Goal: Information Seeking & Learning: Learn about a topic

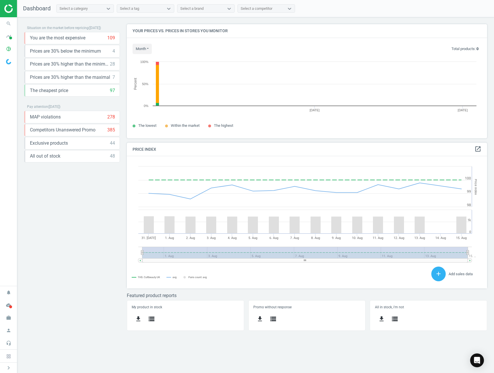
scroll to position [123, 369]
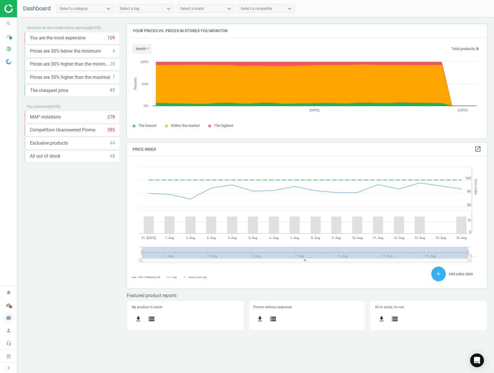
click at [10, 320] on icon "work" at bounding box center [8, 317] width 11 height 11
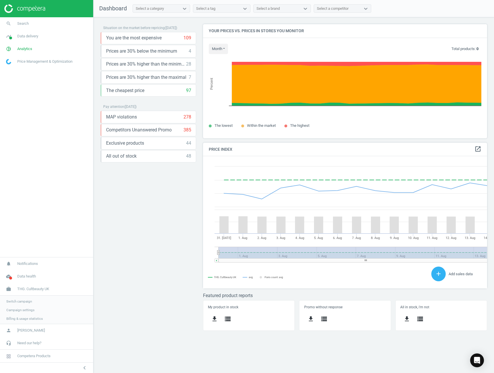
scroll to position [141, 293]
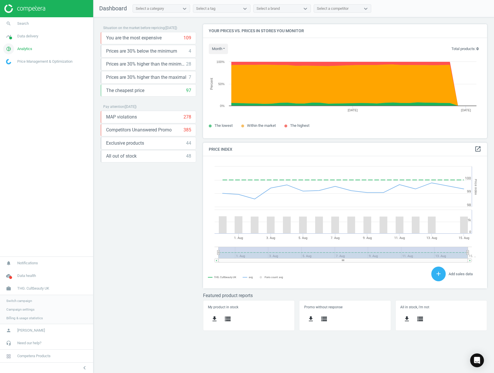
click at [26, 51] on link "pie_chart_outlined Analytics" at bounding box center [46, 49] width 93 height 13
click at [13, 71] on span "Products" at bounding box center [13, 70] width 14 height 5
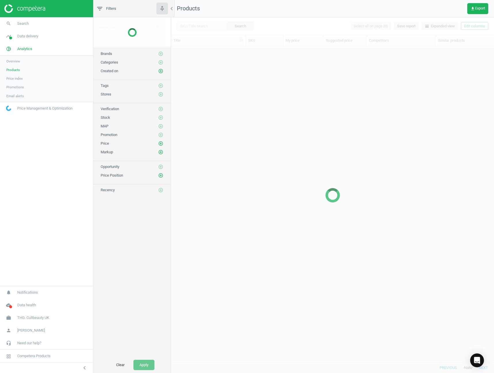
scroll to position [307, 319]
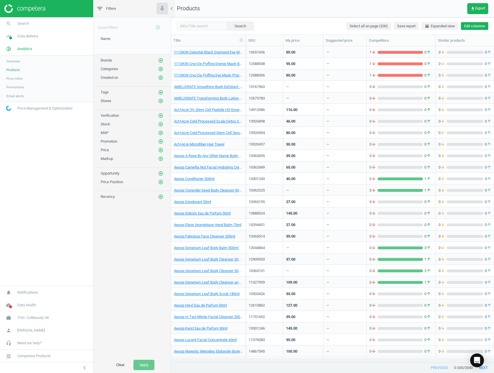
click at [470, 22] on button "Edit columns" at bounding box center [474, 26] width 27 height 8
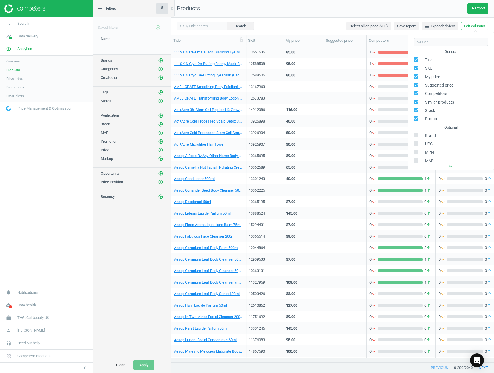
click at [414, 87] on input "checkbox" at bounding box center [416, 85] width 4 height 4
checkbox input "false"
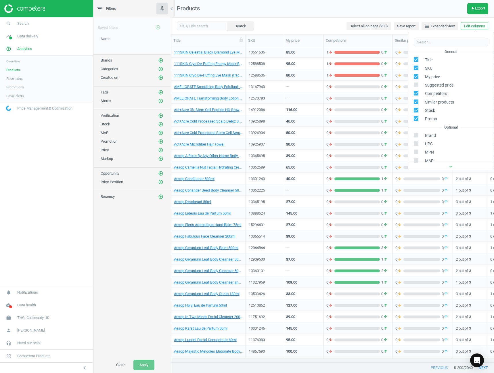
click at [414, 93] on input "checkbox" at bounding box center [416, 93] width 4 height 4
checkbox input "false"
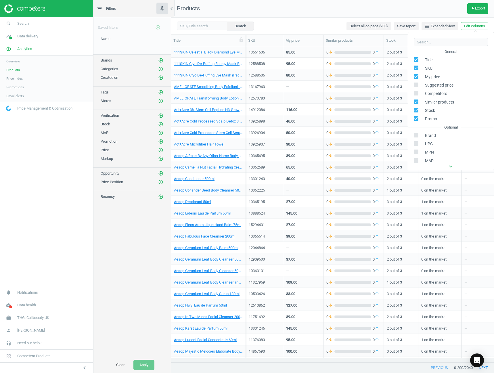
click at [416, 102] on input "checkbox" at bounding box center [416, 102] width 4 height 4
checkbox input "false"
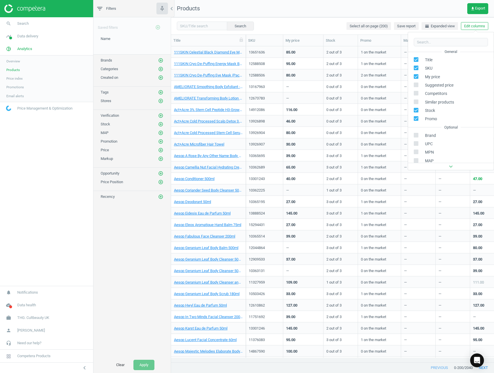
click at [416, 110] on input "checkbox" at bounding box center [416, 110] width 4 height 4
checkbox input "false"
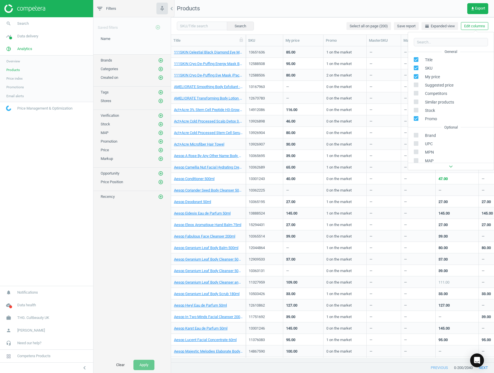
click at [414, 119] on div "Promo" at bounding box center [451, 119] width 86 height 8
click at [417, 116] on icon at bounding box center [416, 118] width 5 height 5
click at [417, 117] on input "checkbox" at bounding box center [416, 119] width 4 height 4
checkbox input "false"
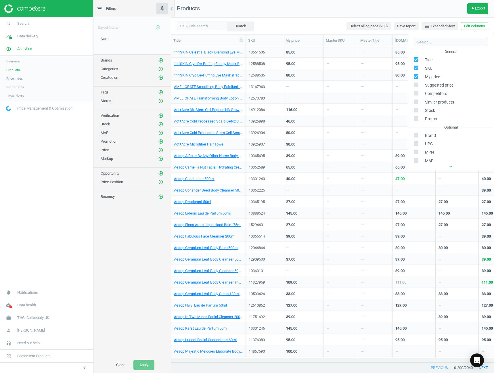
click at [416, 132] on div "Brand" at bounding box center [451, 135] width 86 height 8
click at [417, 132] on div "Brand" at bounding box center [451, 135] width 86 height 8
click at [416, 136] on input "checkbox" at bounding box center [416, 135] width 4 height 4
click at [417, 136] on input "checkbox" at bounding box center [416, 135] width 4 height 4
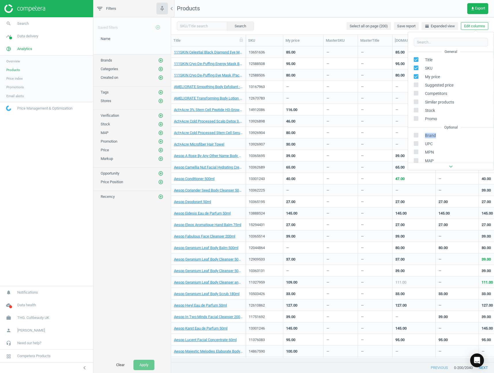
checkbox input "true"
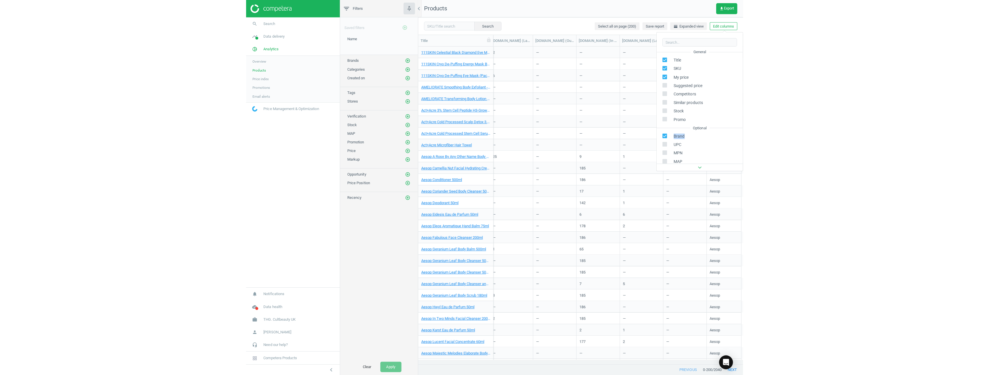
scroll to position [0, 453]
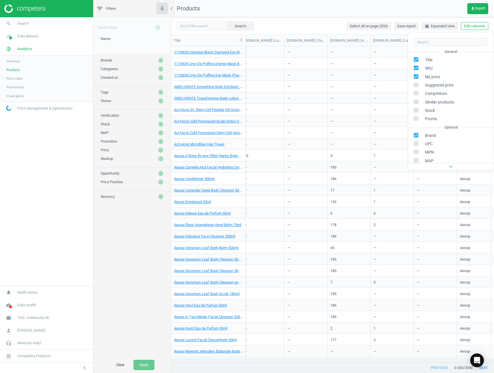
click at [301, 18] on div "Search Select all on page (200) Save report horizontal_split Expanded view Edit…" at bounding box center [332, 25] width 323 height 17
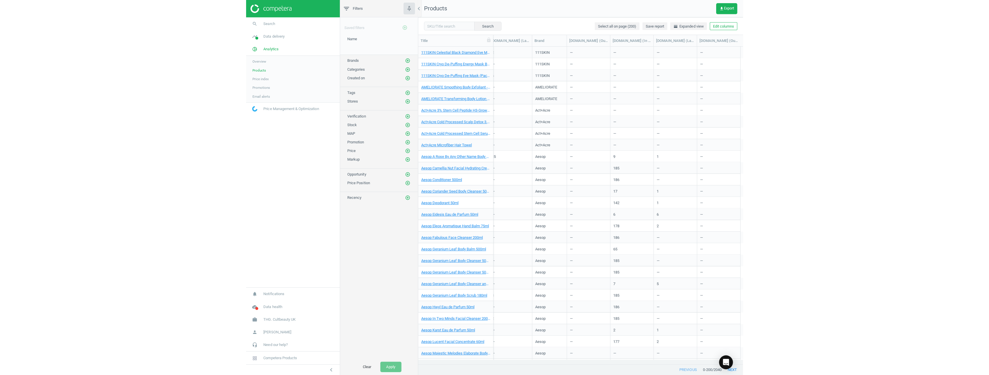
scroll to position [314, 814]
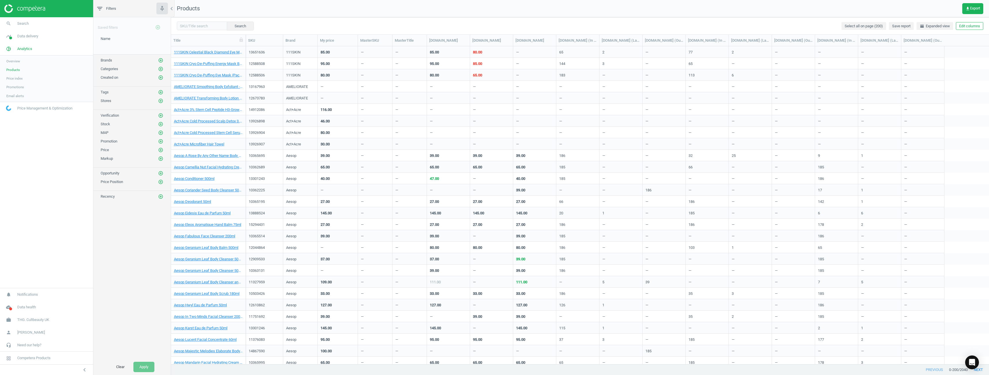
click at [300, 34] on div "Search Select all on page (200) Save report horizontal_split Expanded view Edit…" at bounding box center [580, 25] width 818 height 17
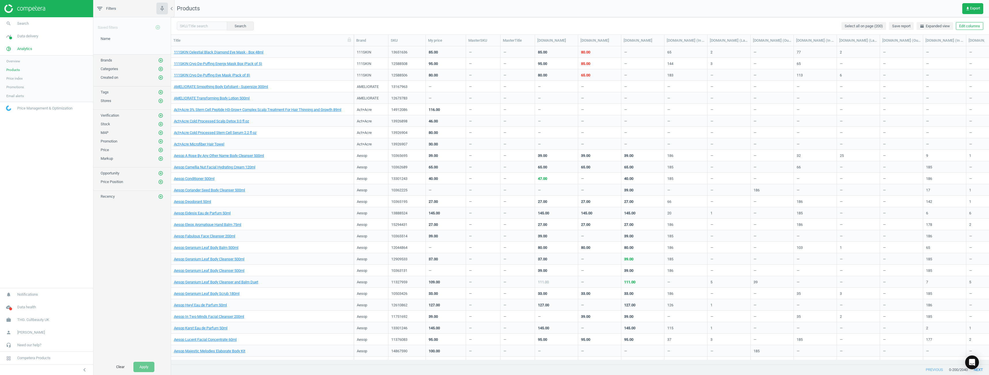
drag, startPoint x: 246, startPoint y: 39, endPoint x: 354, endPoint y: 37, distance: 108.2
click at [354, 37] on div at bounding box center [354, 40] width 6 height 11
click at [206, 27] on input "text" at bounding box center [202, 26] width 50 height 9
type input "olaplex"
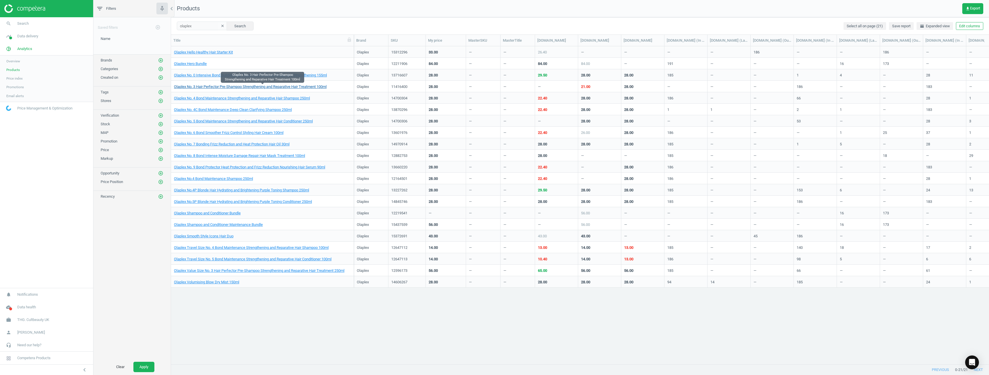
click at [230, 87] on link "Olaplex No. 3 Hair Perfector Pre-Shampoo Strengthening and Reparative Hair Trea…" at bounding box center [250, 86] width 153 height 5
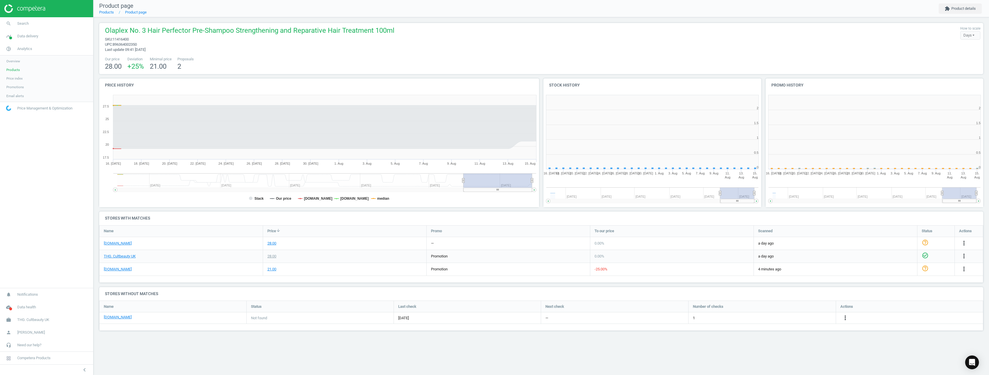
scroll to position [124, 227]
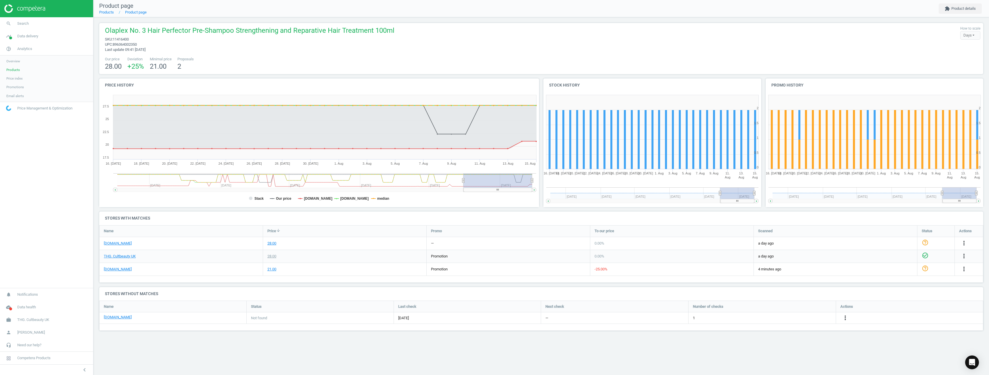
click at [410, 51] on div "Olaplex No. 3 Hair Perfector Pre-Shampoo Strengthening and Reparative Hair Trea…" at bounding box center [541, 39] width 879 height 26
click at [49, 320] on span "THG. Cultbeauty UK" at bounding box center [33, 320] width 32 height 5
click at [19, 303] on span "Switch campaign" at bounding box center [19, 303] width 26 height 5
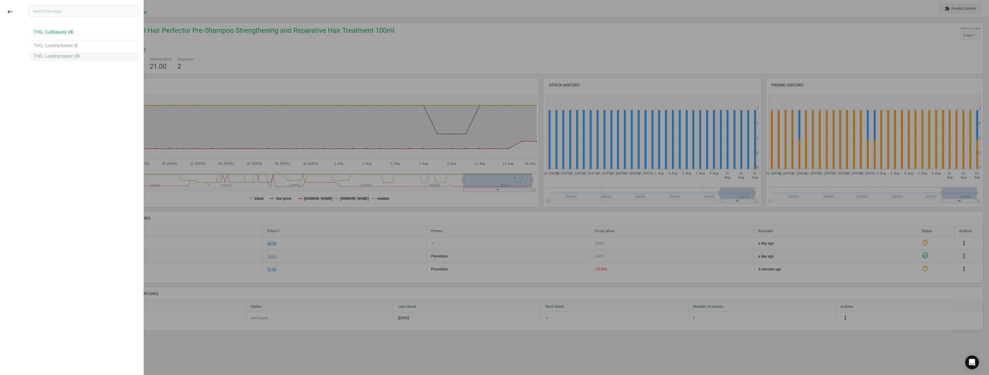
click at [53, 58] on div "THG. Lookfantastic UK" at bounding box center [56, 56] width 47 height 6
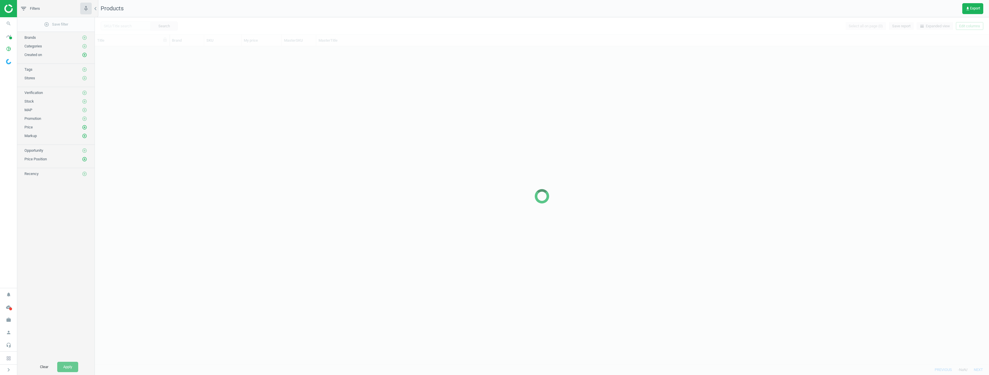
scroll to position [314, 890]
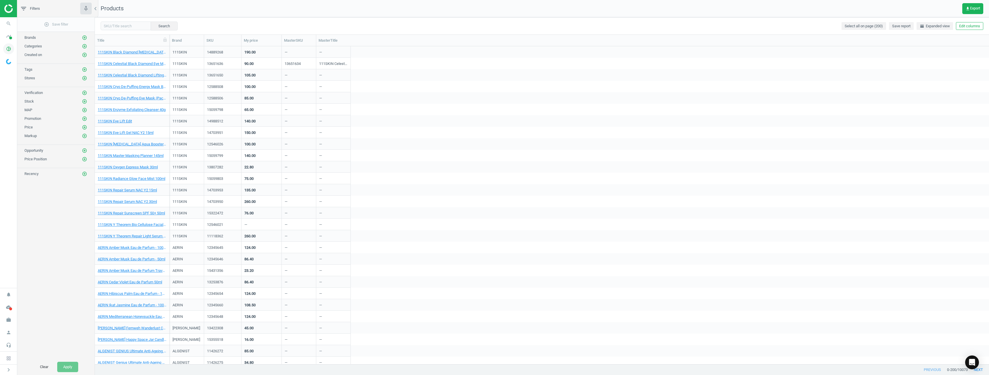
click at [9, 49] on icon "pie_chart_outlined" at bounding box center [8, 48] width 11 height 11
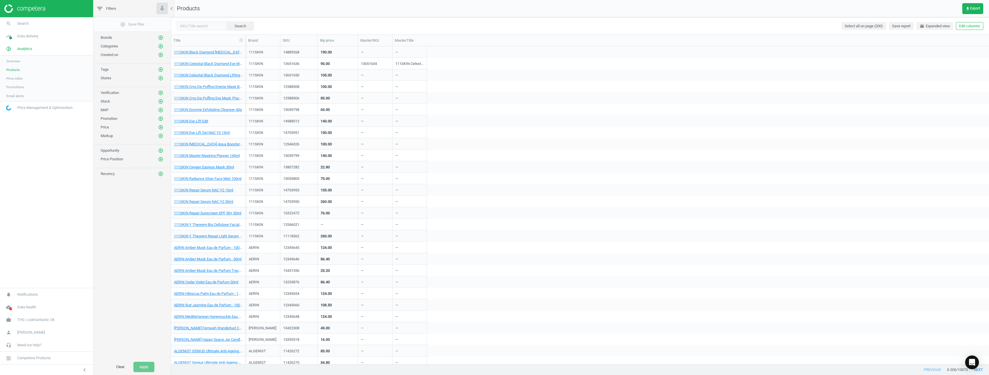
scroll to position [314, 814]
click at [85, 368] on icon "chevron_left" at bounding box center [84, 370] width 7 height 7
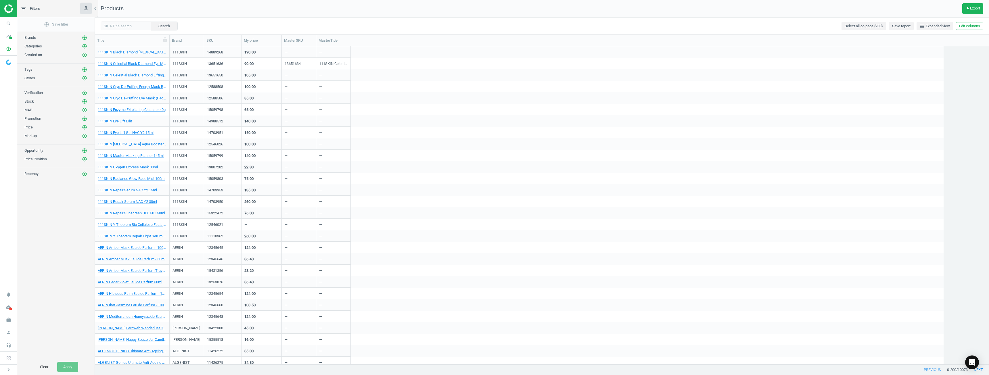
scroll to position [314, 890]
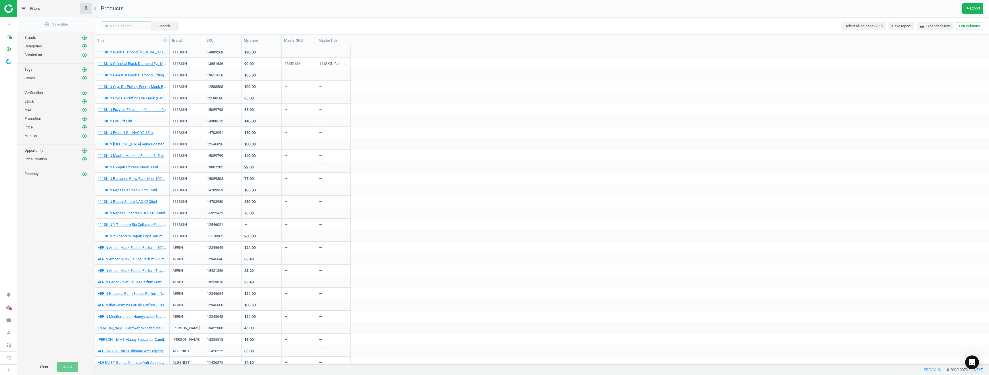
click at [125, 30] on input "text" at bounding box center [126, 26] width 50 height 9
type input "olaplex"
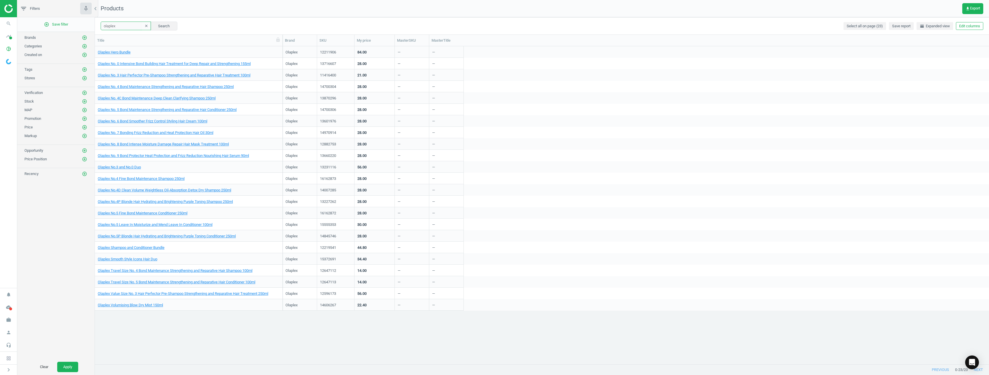
drag, startPoint x: 170, startPoint y: 41, endPoint x: 278, endPoint y: 45, distance: 107.6
click at [282, 44] on div at bounding box center [283, 40] width 6 height 11
click at [126, 77] on link "Olaplex No. 3 Hair Perfector Pre-Shampoo Strengthening and Reparative Hair Trea…" at bounding box center [174, 75] width 153 height 5
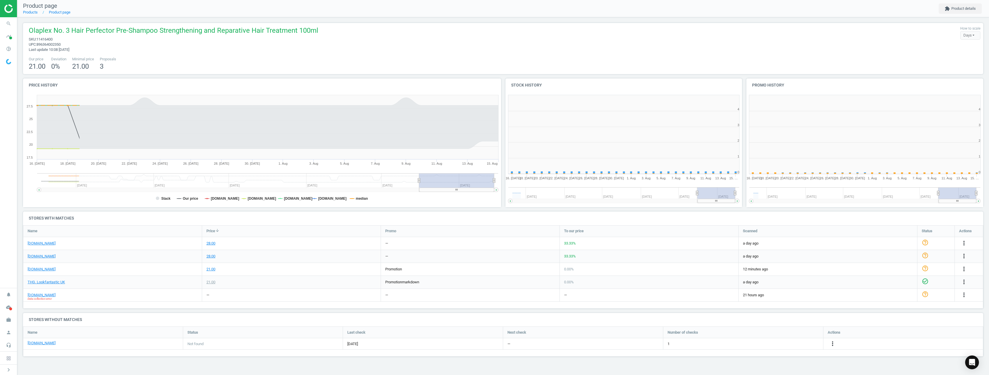
scroll to position [124, 246]
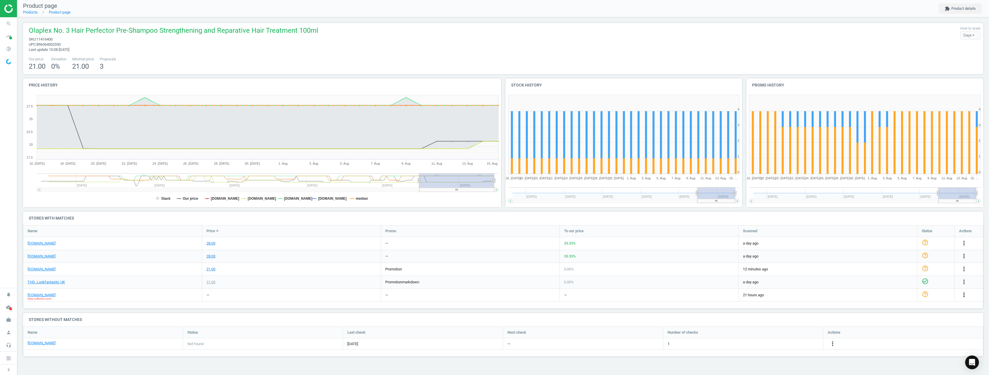
click at [962, 296] on icon "more_vert" at bounding box center [964, 295] width 7 height 7
drag, startPoint x: 803, startPoint y: 302, endPoint x: 820, endPoint y: 306, distance: 18.1
click at [811, 305] on div "Name Price arrow_downward Promo To our price Scanned Status Actions johnlewis.c…" at bounding box center [503, 267] width 961 height 83
click at [949, 298] on div "help_outline" at bounding box center [936, 295] width 37 height 13
click at [966, 294] on icon "more_vert" at bounding box center [964, 295] width 7 height 7
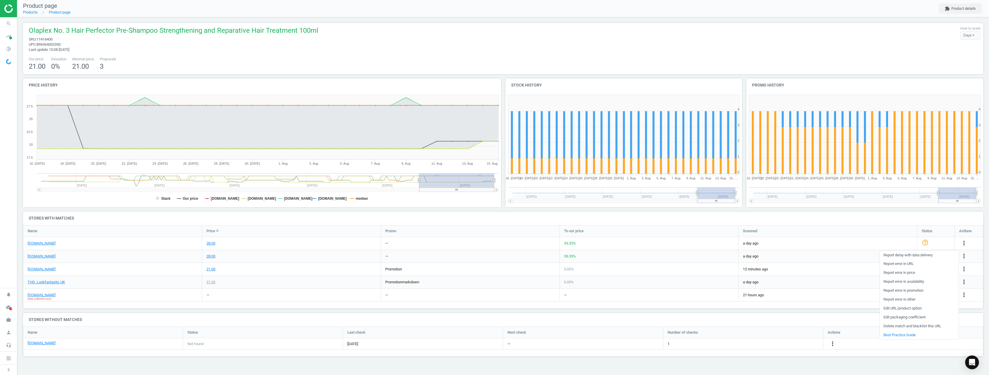
click at [910, 309] on link "Edit URL/product option" at bounding box center [919, 308] width 79 height 9
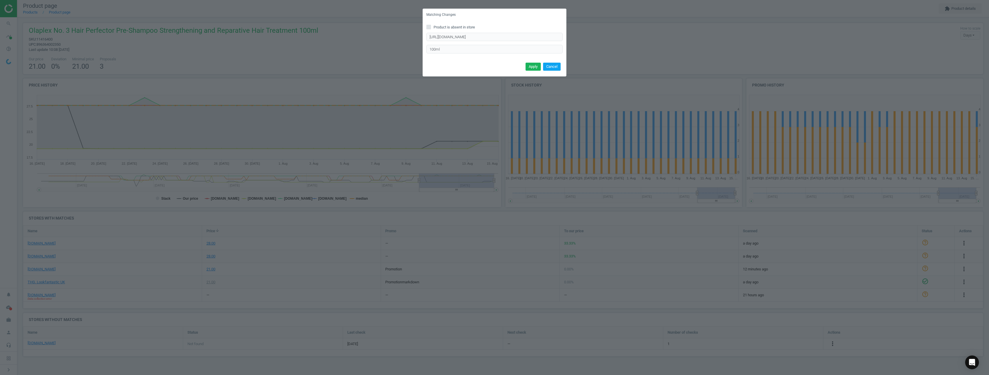
click at [556, 66] on button "Cancel" at bounding box center [552, 67] width 18 height 8
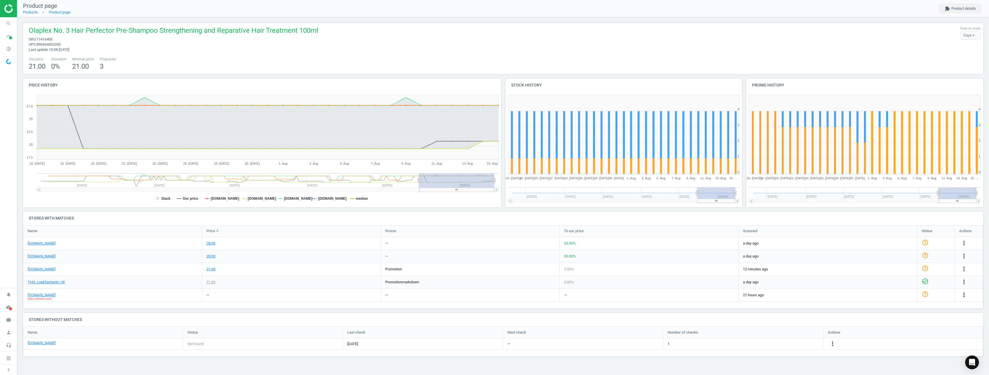
click at [966, 297] on icon "more_vert" at bounding box center [964, 295] width 7 height 7
click at [909, 303] on link "Report error in other" at bounding box center [919, 299] width 79 height 9
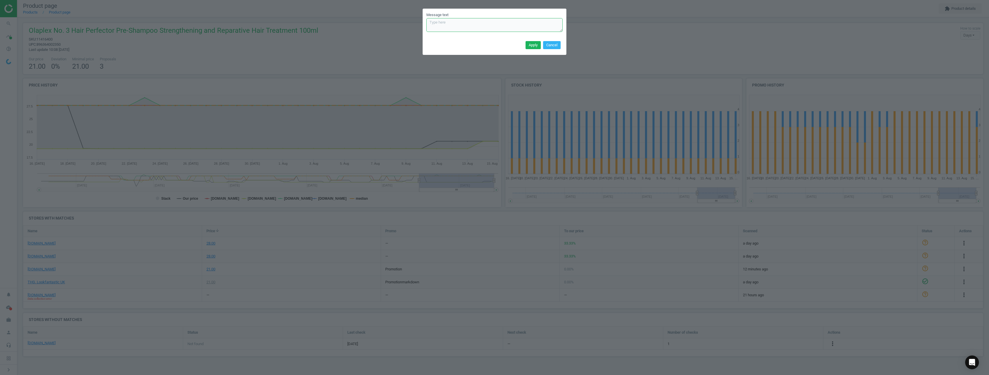
click at [474, 29] on textarea "Message text" at bounding box center [495, 25] width 136 height 14
type textarea "Please can this link be reviewed. It is correct, i have also added the option v…"
click at [531, 46] on button "Apply" at bounding box center [533, 45] width 15 height 8
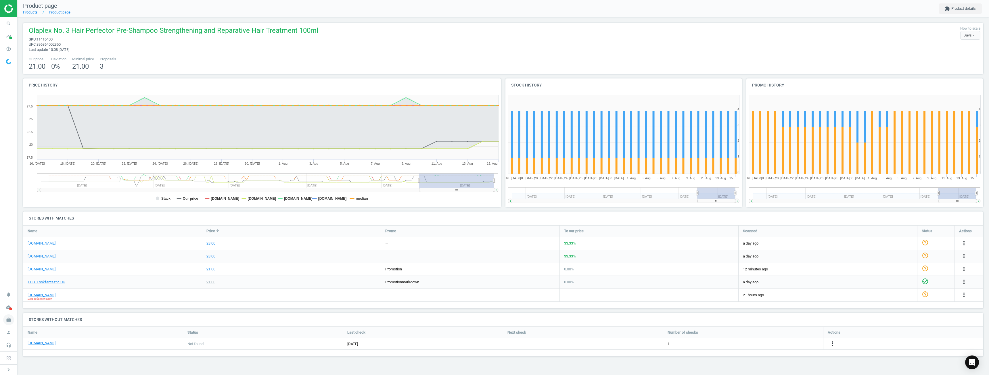
drag, startPoint x: 7, startPoint y: 369, endPoint x: 15, endPoint y: 316, distance: 54.1
click at [7, 369] on icon "chevron_right" at bounding box center [8, 370] width 7 height 7
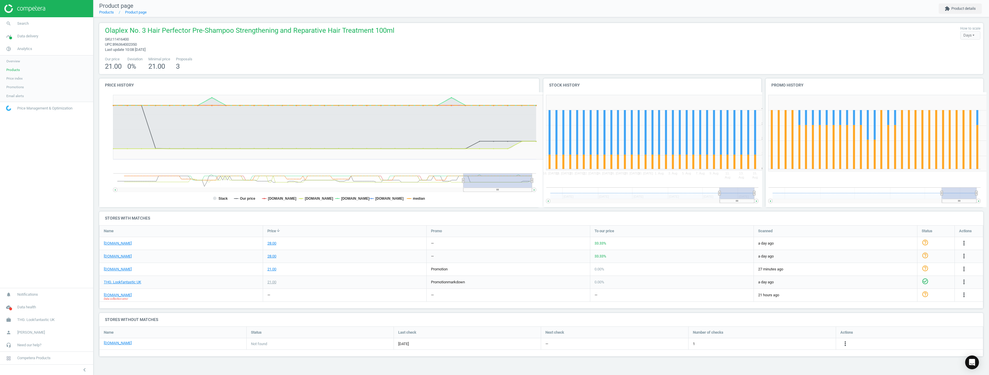
scroll to position [39, 893]
click at [24, 218] on nav "search Search timeline Data delivery Overview Matches dashboard Matches Rematch…" at bounding box center [46, 152] width 93 height 271
click at [21, 86] on span "Promotions" at bounding box center [15, 87] width 18 height 5
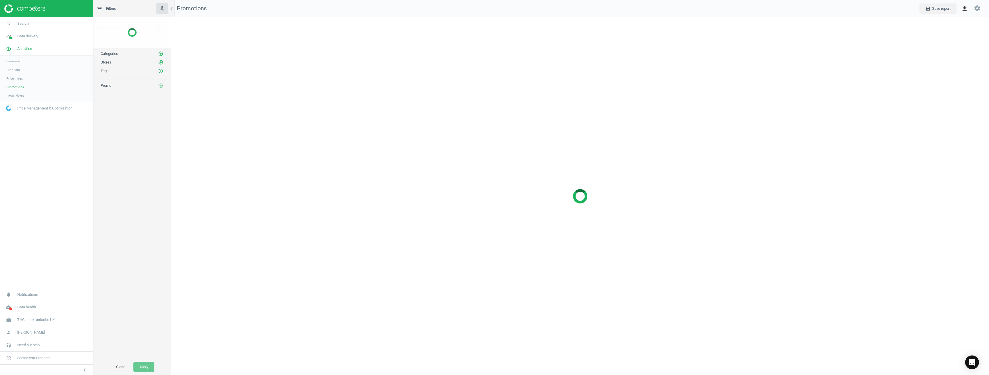
scroll to position [367, 827]
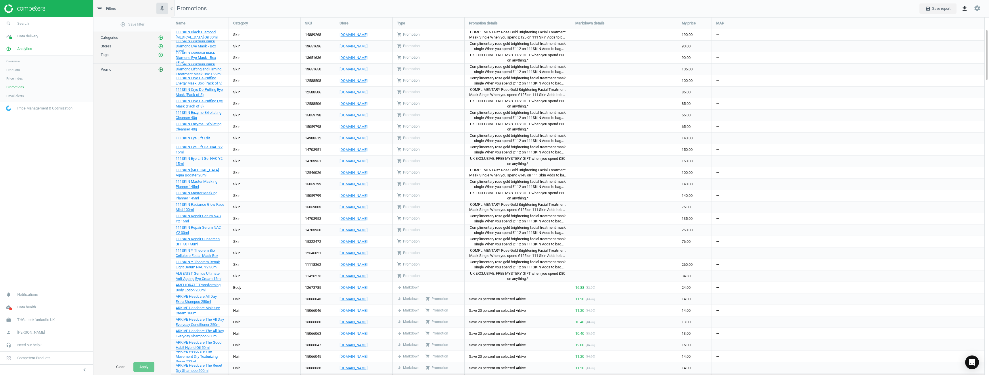
drag, startPoint x: 161, startPoint y: 69, endPoint x: 159, endPoint y: 72, distance: 3.5
click at [159, 72] on icon "add_circle_outline" at bounding box center [160, 69] width 5 height 5
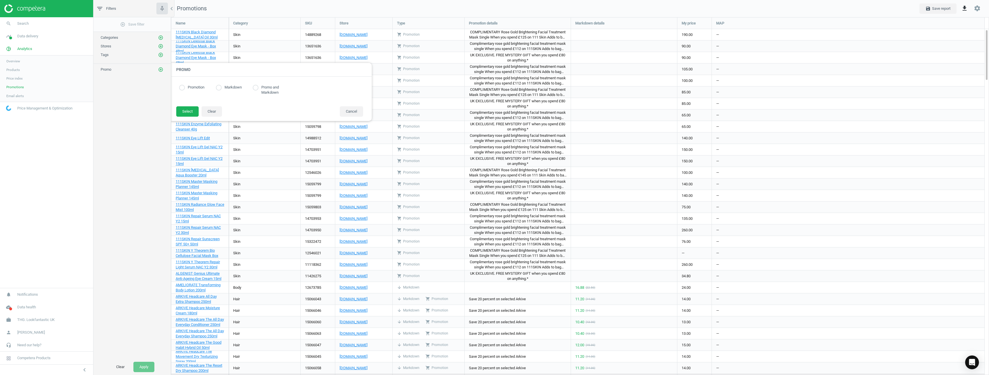
click at [130, 162] on div "add_circle_outline Save filter Categories add_circle_outline Stores add_circle_…" at bounding box center [131, 188] width 77 height 342
click at [349, 114] on button "Cancel" at bounding box center [351, 111] width 23 height 10
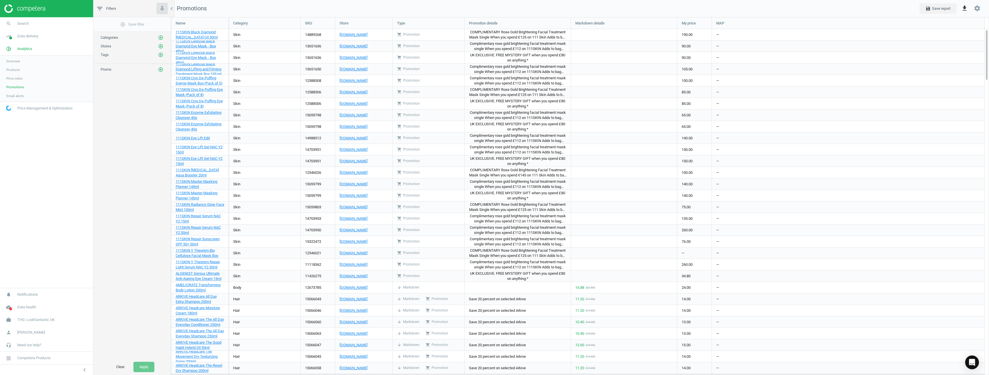
click at [26, 62] on link "Overview" at bounding box center [46, 61] width 93 height 9
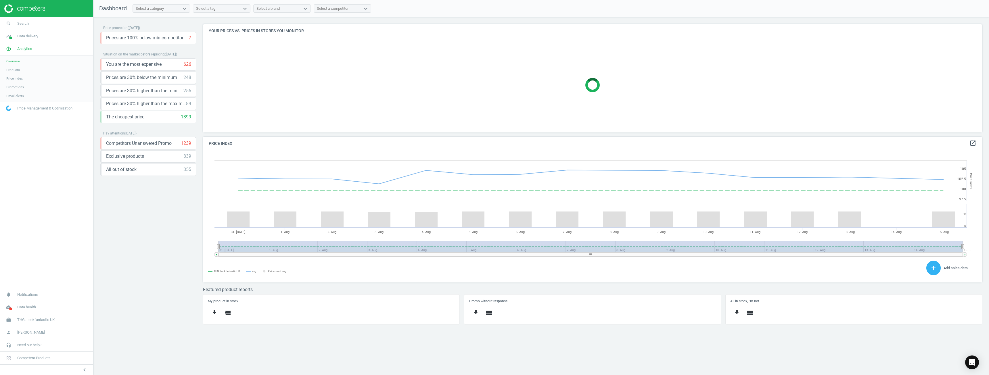
scroll to position [123, 788]
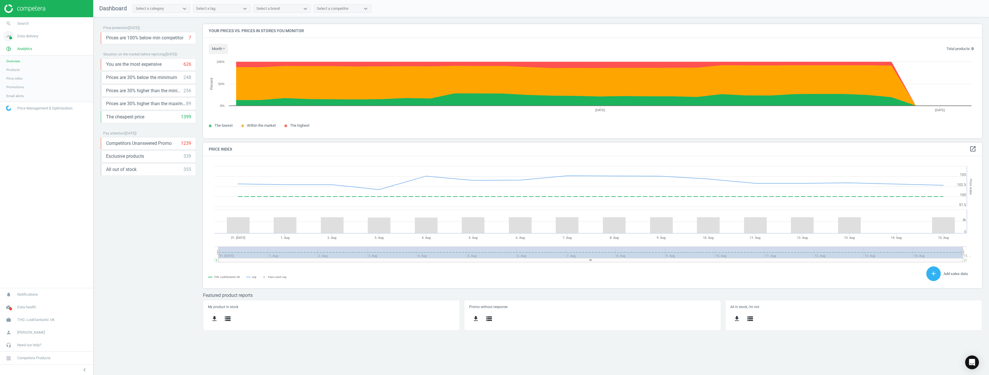
click at [33, 38] on span "Data delivery" at bounding box center [27, 36] width 21 height 5
click at [23, 51] on link "Overview" at bounding box center [46, 48] width 93 height 9
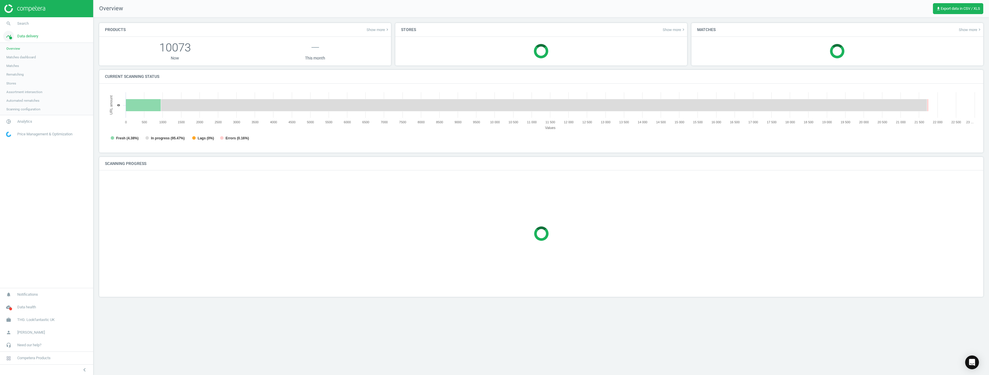
scroll to position [124, 882]
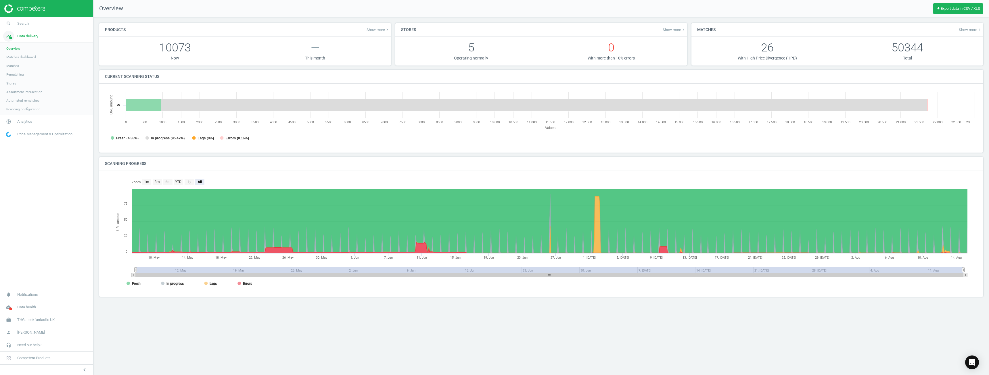
click at [26, 38] on span "Data delivery" at bounding box center [27, 36] width 21 height 5
click at [25, 48] on span "Analytics" at bounding box center [24, 48] width 15 height 5
click at [20, 94] on span "Email alerts" at bounding box center [15, 96] width 18 height 5
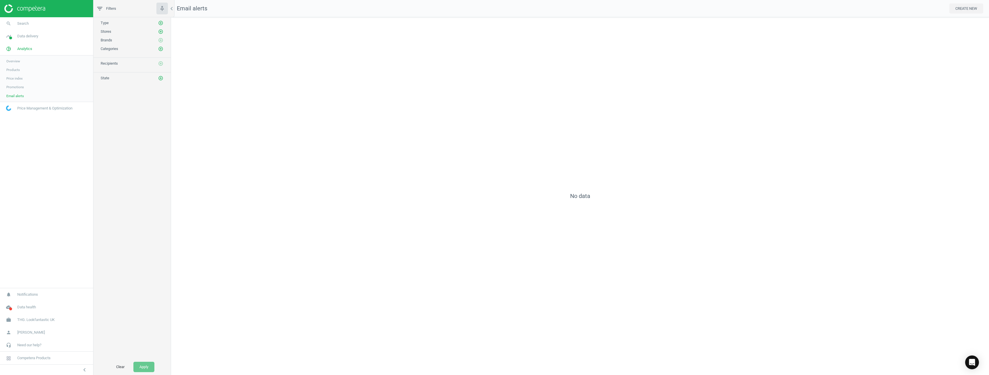
scroll to position [367, 827]
click at [972, 5] on button "CREATE NEW" at bounding box center [967, 8] width 34 height 10
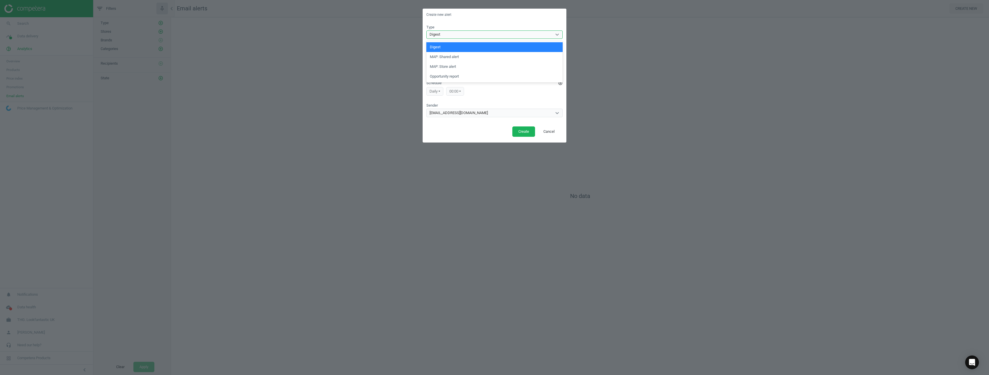
click at [474, 34] on div "Digest" at bounding box center [489, 34] width 125 height 7
click at [490, 95] on div "daily Daily Monday Tuesday Wednesday Thursday Friday Saturday Sunday 00:00 00:0…" at bounding box center [495, 92] width 136 height 12
click at [482, 55] on input "Name" at bounding box center [495, 52] width 136 height 9
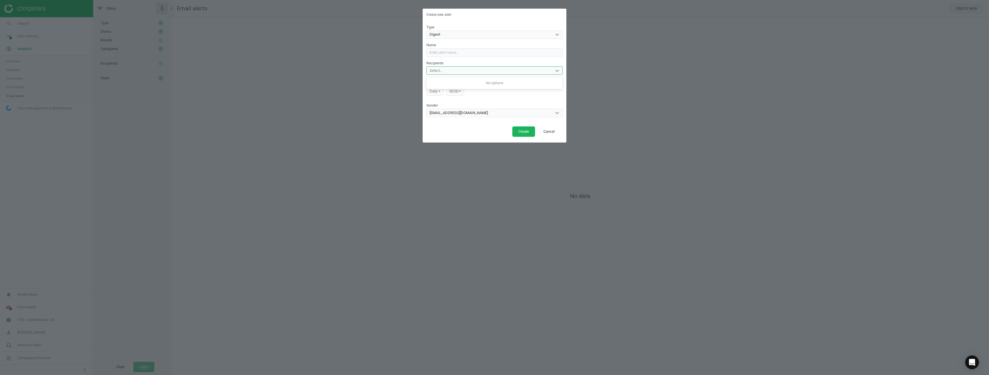
click at [442, 70] on div "Select..." at bounding box center [436, 70] width 13 height 5
click at [486, 100] on form "Type Digest Name Recipients Select... Schedule add_circle_outline daily Daily M…" at bounding box center [495, 71] width 136 height 93
click at [488, 113] on div "robot@competera.net" at bounding box center [489, 112] width 125 height 7
click at [489, 106] on div "Sender option robot@competera.net focused, 1 of 1. 1 result available. Use Up a…" at bounding box center [495, 110] width 136 height 14
click at [485, 38] on div "Digest" at bounding box center [489, 34] width 125 height 7
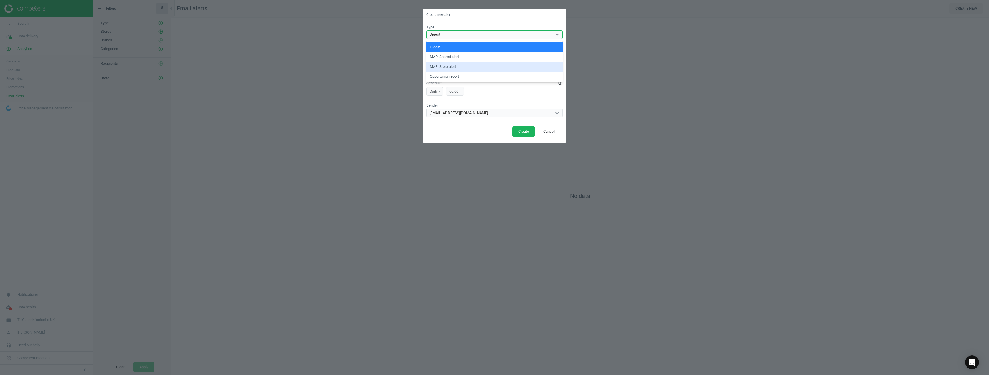
click at [461, 63] on div "MAP: Store alert" at bounding box center [495, 67] width 136 height 10
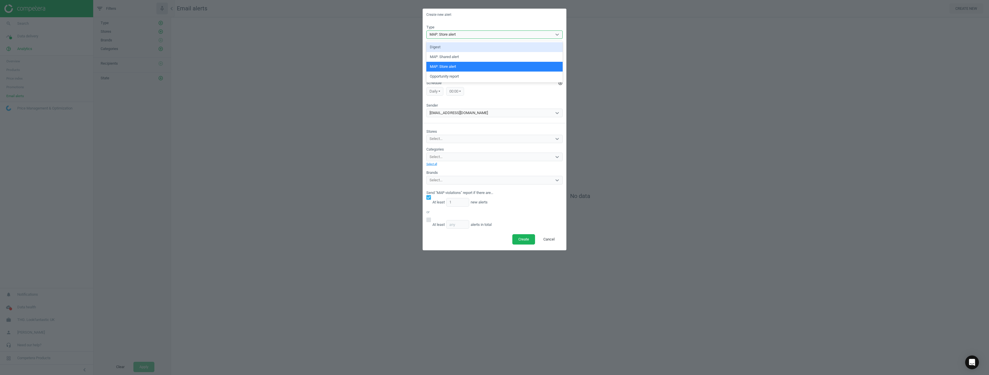
click at [463, 35] on div "MAP: Store alert" at bounding box center [489, 34] width 125 height 7
click at [459, 59] on div "MAP: Shared alert" at bounding box center [495, 57] width 136 height 10
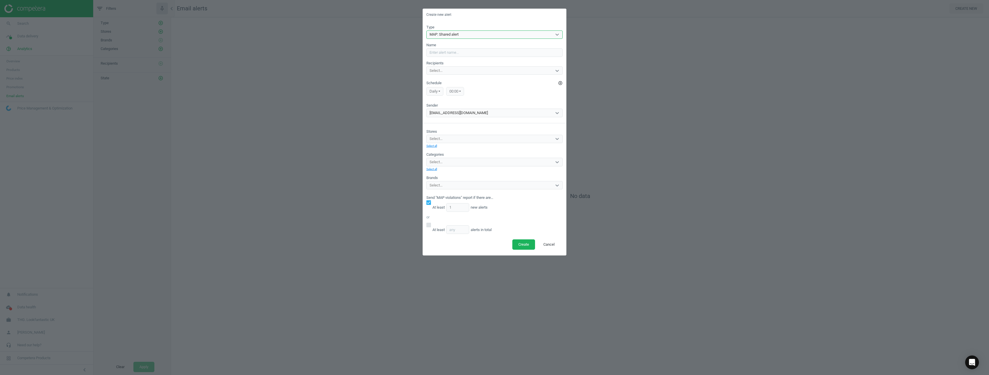
click at [450, 139] on div "Select..." at bounding box center [489, 138] width 125 height 7
click at [458, 129] on div "Stores Select... Select all Categories Select... Select all Brands Select..." at bounding box center [495, 156] width 136 height 67
click at [460, 28] on div "Type MAP: Shared alert" at bounding box center [495, 32] width 136 height 14
click at [461, 32] on div "MAP: Shared alert" at bounding box center [489, 34] width 125 height 7
click at [453, 47] on div "Digest" at bounding box center [495, 47] width 136 height 10
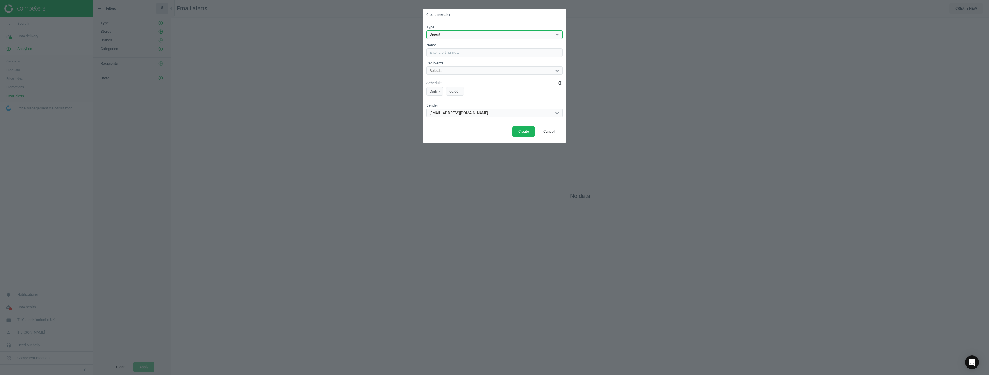
click at [452, 40] on form "Type option Digest, selected. 4 results available. Select is focused ,type to r…" at bounding box center [495, 71] width 136 height 93
click at [452, 36] on div "Digest" at bounding box center [489, 34] width 125 height 7
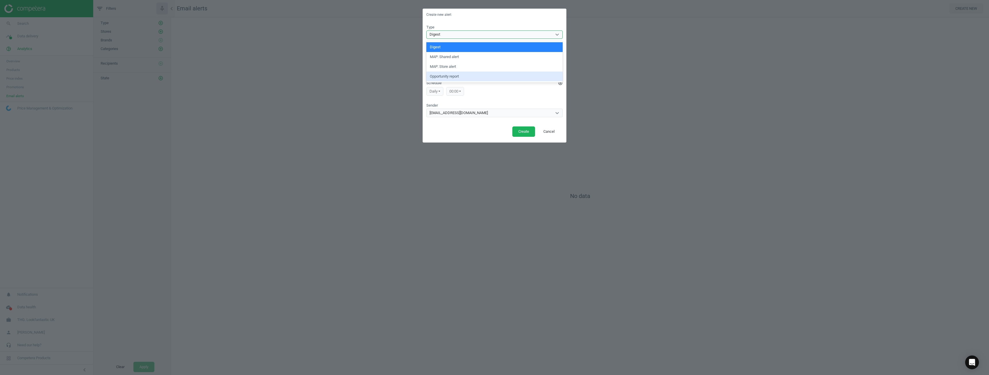
click at [459, 73] on div "Opportunity report" at bounding box center [495, 77] width 136 height 10
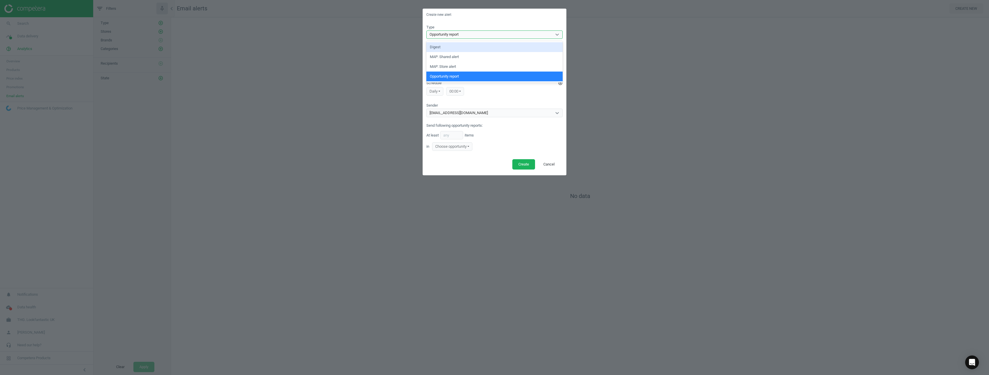
click at [459, 36] on div "Opportunity report" at bounding box center [444, 34] width 29 height 5
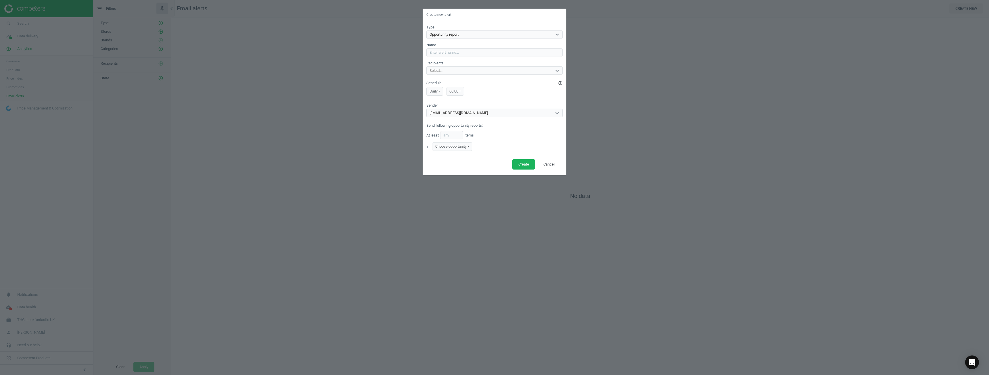
click at [453, 145] on div "Choose opportunity" at bounding box center [452, 146] width 40 height 9
click at [459, 145] on div "Choose opportunity" at bounding box center [452, 146] width 40 height 9
click at [459, 70] on div "Select..." at bounding box center [489, 70] width 125 height 7
drag, startPoint x: 466, startPoint y: 106, endPoint x: 447, endPoint y: 147, distance: 45.0
click at [463, 110] on div "Sender robot@competera.net" at bounding box center [495, 110] width 136 height 14
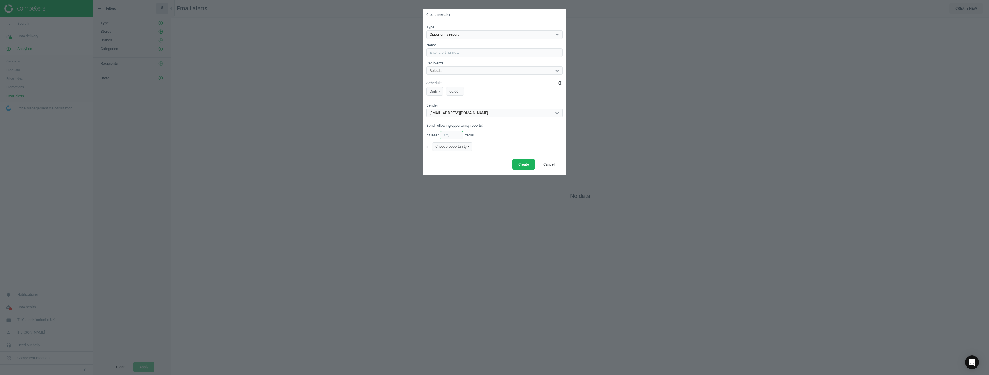
click at [452, 134] on input "number" at bounding box center [451, 135] width 23 height 9
type input "1"
click at [459, 145] on div "Choose opportunity" at bounding box center [452, 146] width 40 height 9
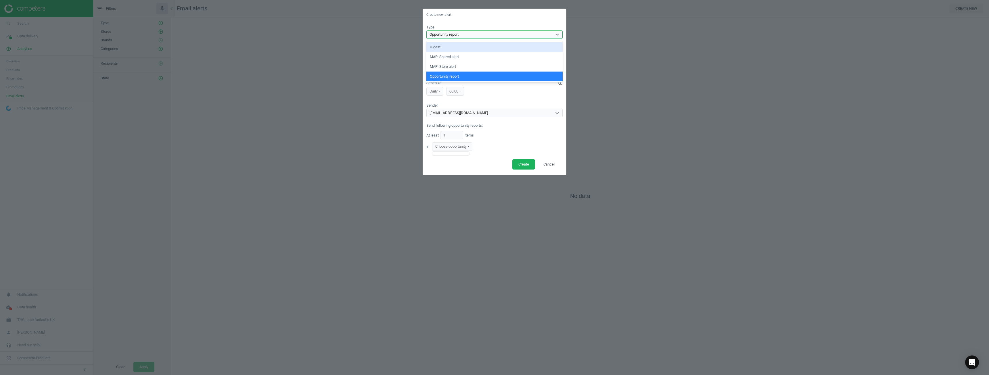
click at [463, 38] on div "Opportunity report" at bounding box center [489, 34] width 125 height 7
click at [469, 67] on div "MAP: Store alert" at bounding box center [495, 67] width 136 height 10
checkbox input "true"
type input "1"
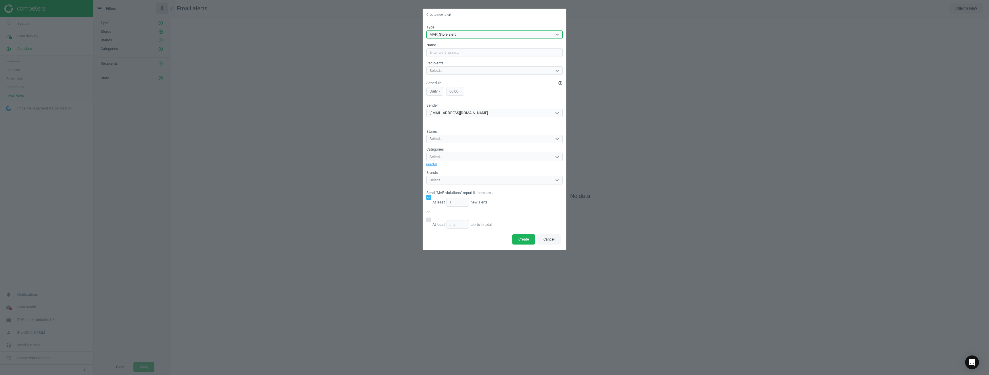
click at [559, 240] on button "Cancel" at bounding box center [549, 239] width 23 height 10
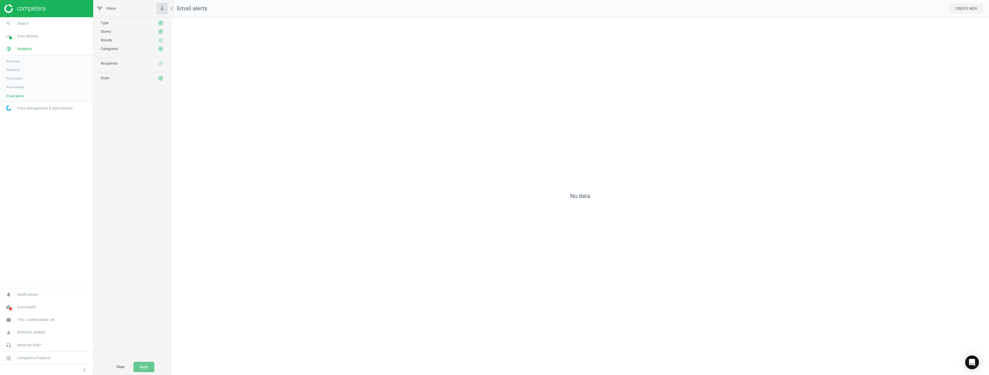
click at [36, 87] on link "Promotions" at bounding box center [46, 87] width 93 height 9
click at [27, 78] on link "Price index" at bounding box center [46, 78] width 93 height 9
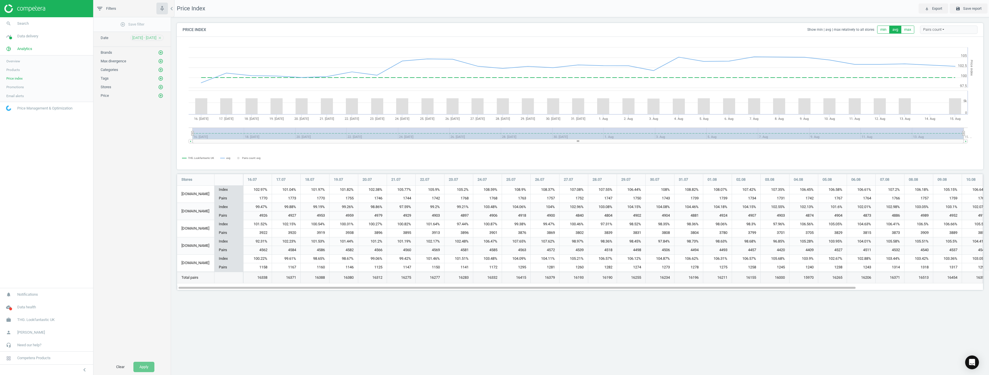
scroll to position [125, 816]
click at [20, 70] on link "Products" at bounding box center [46, 70] width 93 height 9
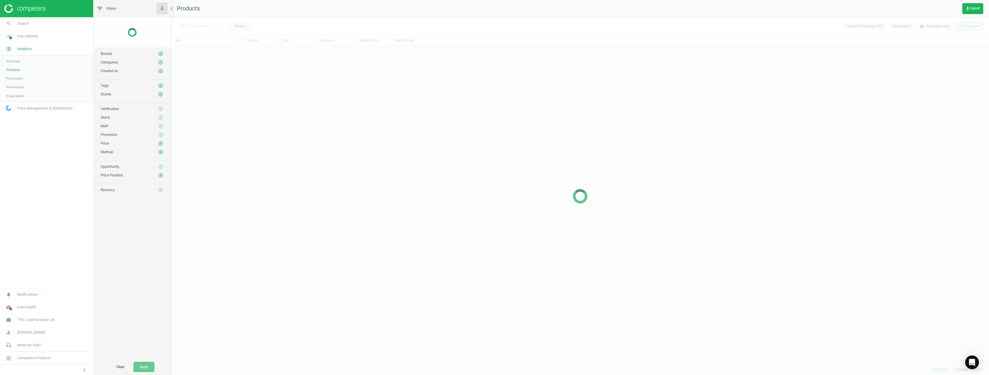
scroll to position [314, 814]
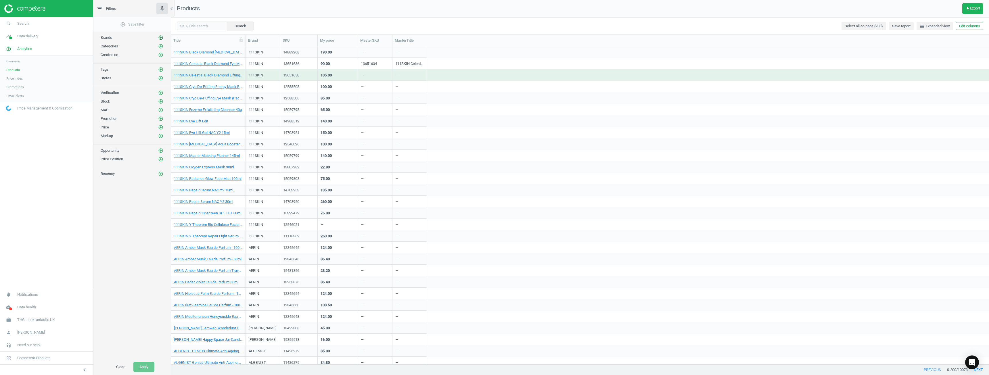
click at [160, 35] on button "add_circle_outline" at bounding box center [161, 38] width 6 height 6
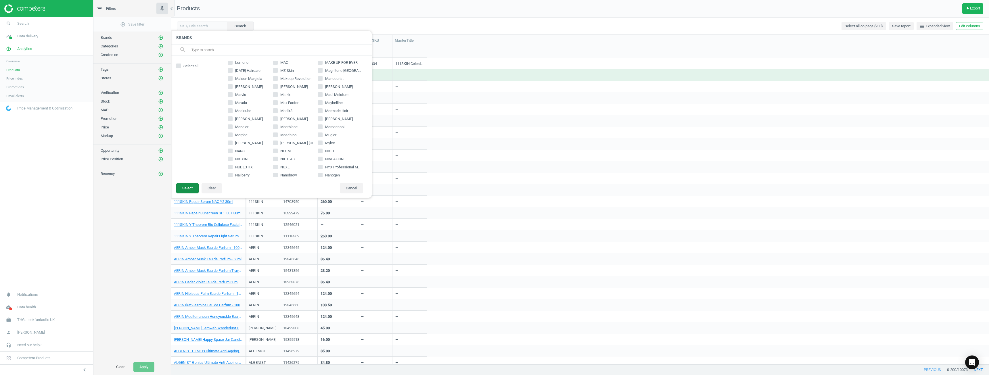
scroll to position [633, 0]
click at [150, 219] on div "add_circle_outline Save filter Brands add_circle_outline Brands search Select a…" at bounding box center [131, 188] width 77 height 342
click at [356, 187] on button "Cancel" at bounding box center [351, 188] width 23 height 10
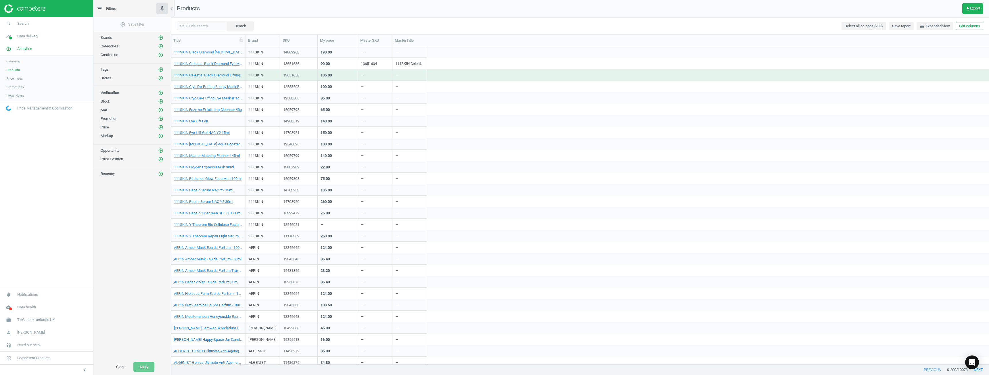
click at [158, 41] on div "Categories add_circle_outline" at bounding box center [131, 45] width 77 height 9
click at [160, 46] on icon "add_circle_outline" at bounding box center [160, 46] width 5 height 5
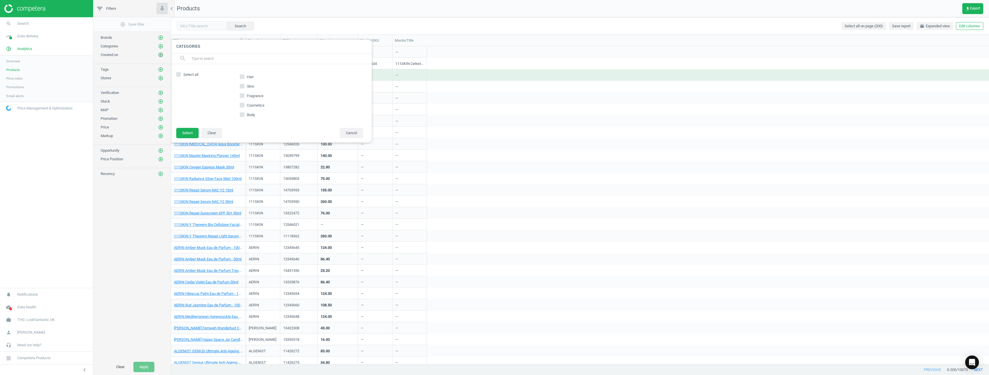
click at [161, 55] on icon "add_circle_outline" at bounding box center [160, 54] width 5 height 5
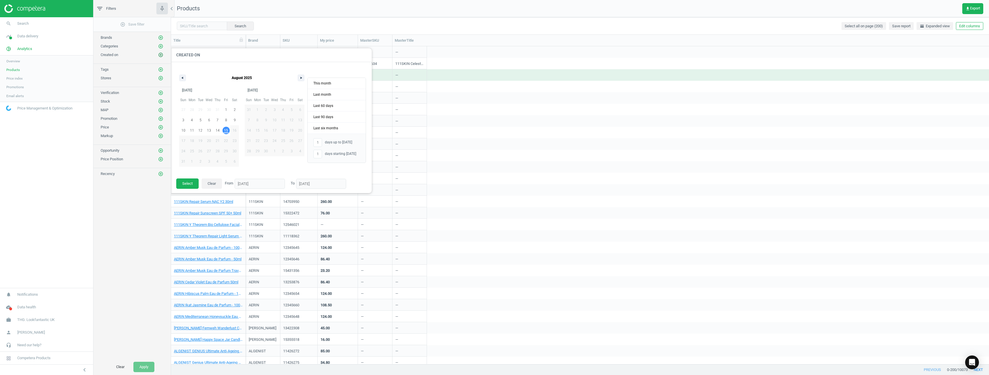
click at [161, 55] on icon "add_circle_outline" at bounding box center [160, 54] width 5 height 5
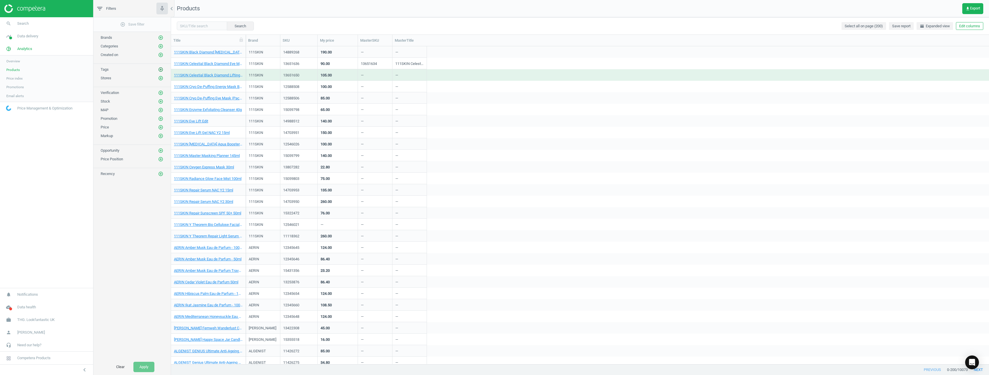
click at [159, 71] on icon "add_circle_outline" at bounding box center [160, 69] width 5 height 5
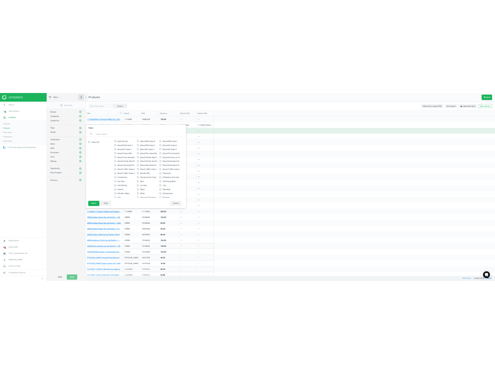
scroll to position [0, 0]
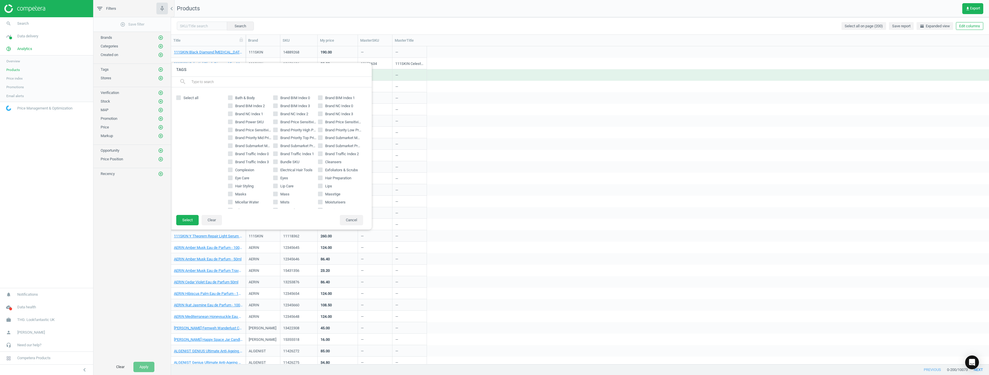
click at [119, 223] on div "add_circle_outline Save filter Brands add_circle_outline Categories add_circle_…" at bounding box center [131, 188] width 77 height 342
click at [352, 217] on button "Cancel" at bounding box center [351, 220] width 23 height 10
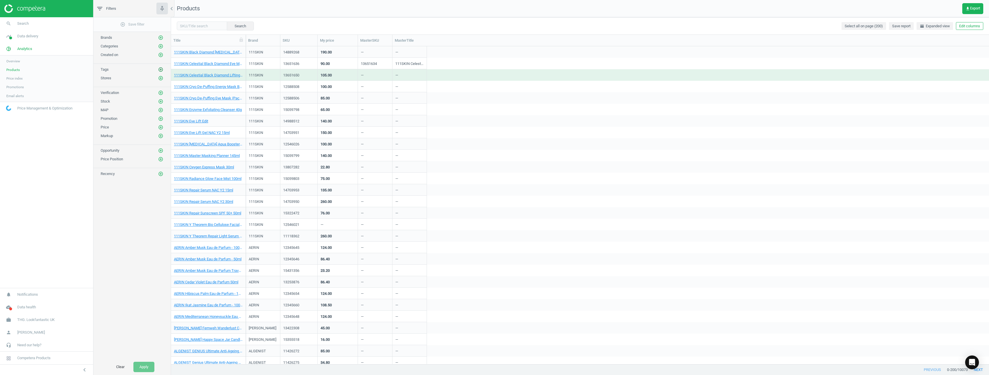
click at [162, 72] on div "add_circle_outline Save filter Brands add_circle_outline Categories add_circle_…" at bounding box center [131, 188] width 77 height 342
click at [159, 77] on icon "add_circle_outline" at bounding box center [160, 78] width 5 height 5
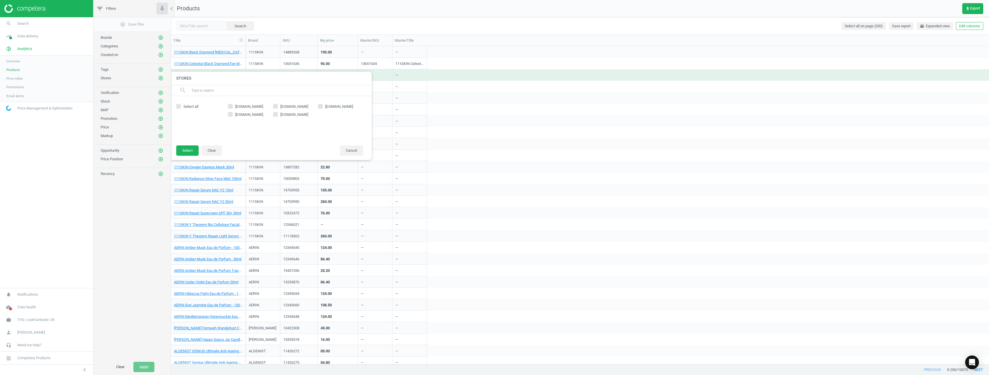
click at [149, 221] on div "add_circle_outline Save filter Brands add_circle_outline Categories add_circle_…" at bounding box center [131, 188] width 77 height 342
click at [159, 78] on icon "add_circle_outline" at bounding box center [160, 78] width 5 height 5
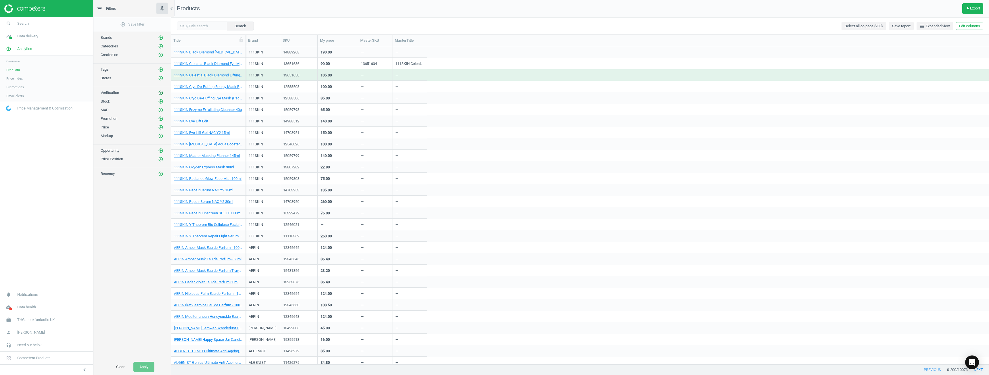
click at [161, 93] on icon "add_circle_outline" at bounding box center [160, 92] width 5 height 5
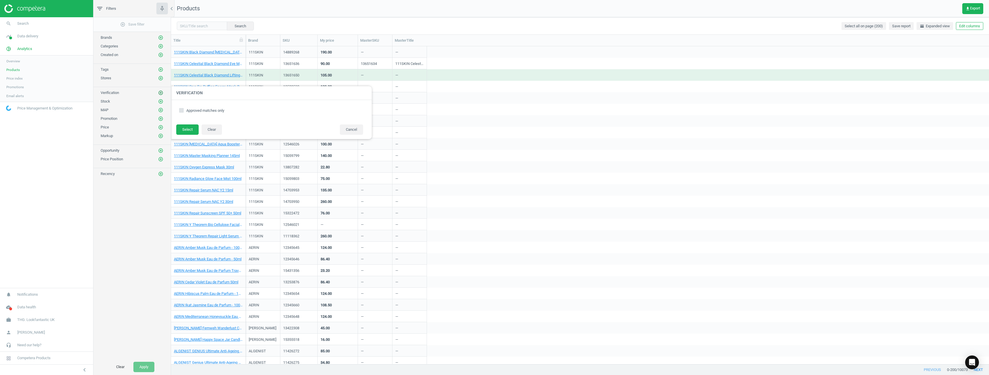
click at [161, 93] on icon "add_circle_outline" at bounding box center [160, 92] width 5 height 5
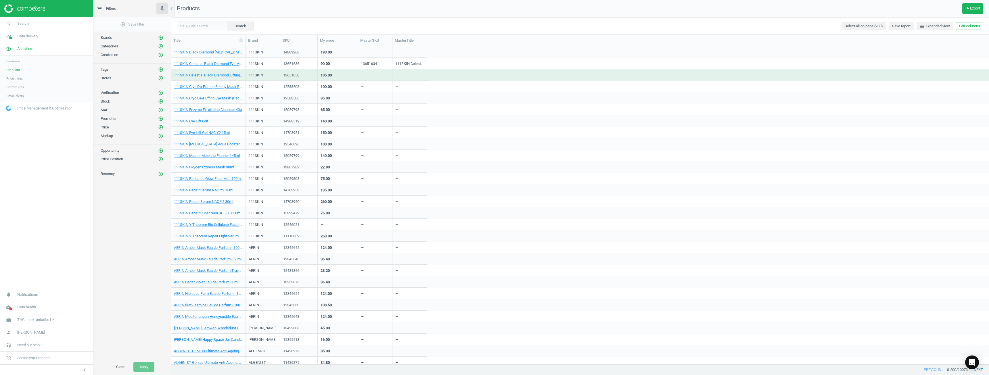
click at [161, 98] on div "Stock add_circle_outline" at bounding box center [131, 100] width 77 height 9
click at [162, 111] on icon "add_circle_outline" at bounding box center [160, 110] width 5 height 5
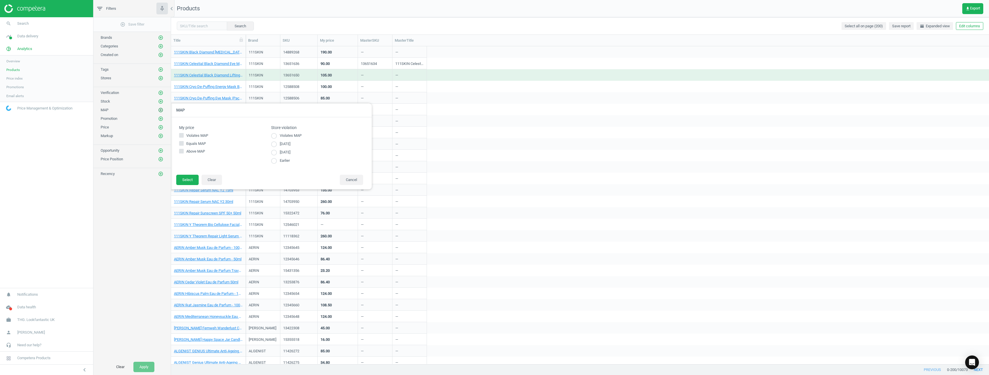
click at [161, 111] on icon "add_circle_outline" at bounding box center [160, 110] width 5 height 5
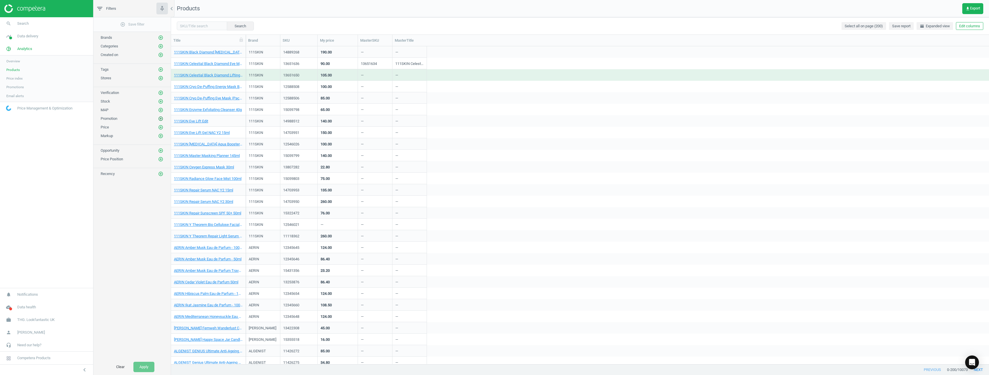
click at [158, 119] on icon "add_circle_outline" at bounding box center [160, 118] width 5 height 5
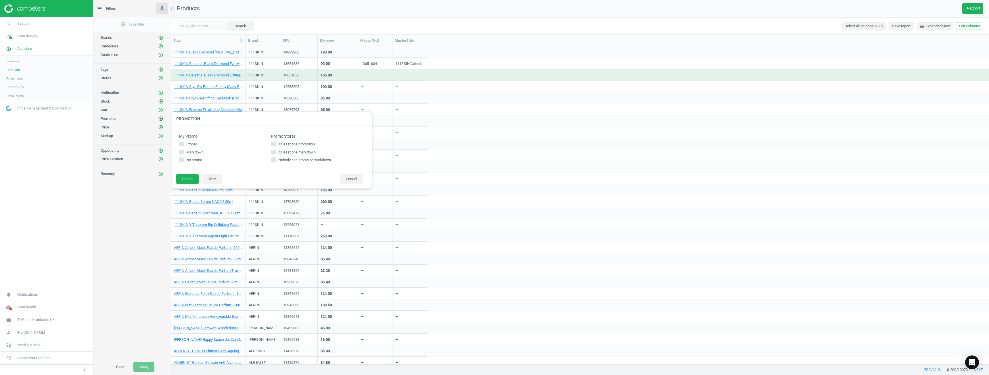
click at [159, 119] on icon "add_circle_outline" at bounding box center [160, 118] width 5 height 5
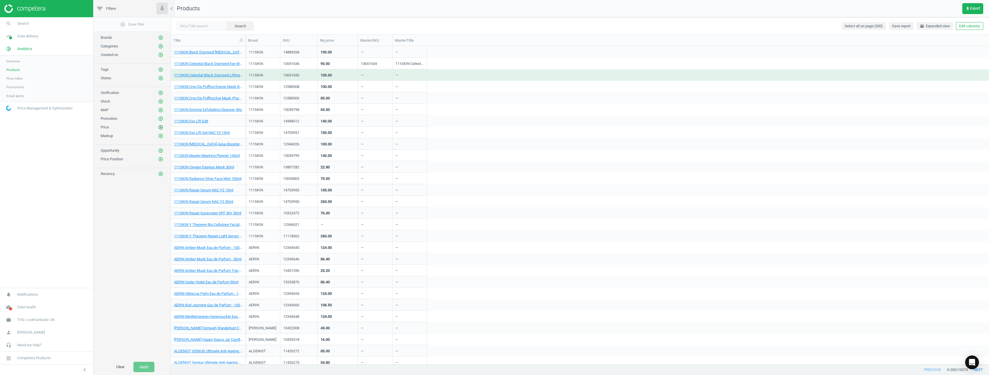
click at [160, 127] on icon "add_circle_outline" at bounding box center [160, 127] width 5 height 5
click at [160, 128] on icon "add_circle_outline" at bounding box center [160, 127] width 5 height 5
click at [159, 116] on icon "add_circle_outline" at bounding box center [160, 118] width 5 height 5
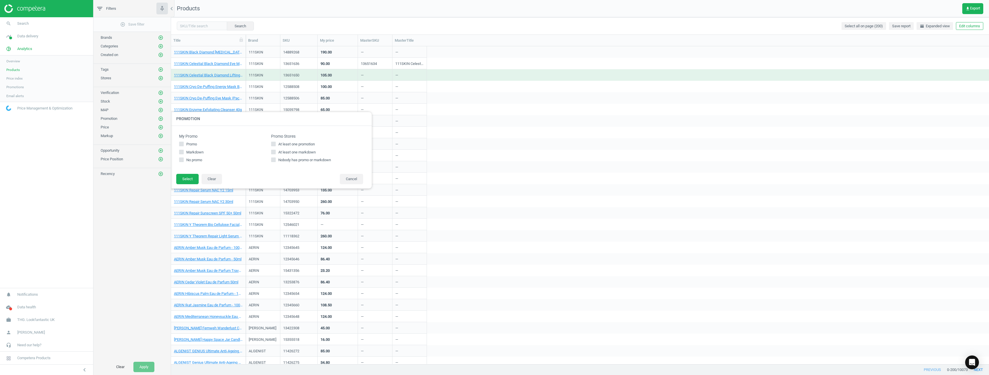
drag, startPoint x: 354, startPoint y: 177, endPoint x: 165, endPoint y: 165, distance: 188.5
click at [350, 177] on button "Cancel" at bounding box center [351, 179] width 23 height 10
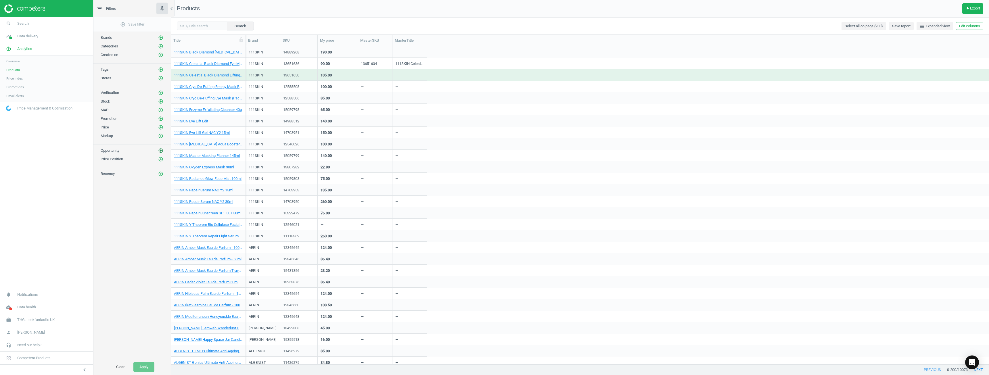
click at [162, 151] on icon "add_circle_outline" at bounding box center [160, 150] width 5 height 5
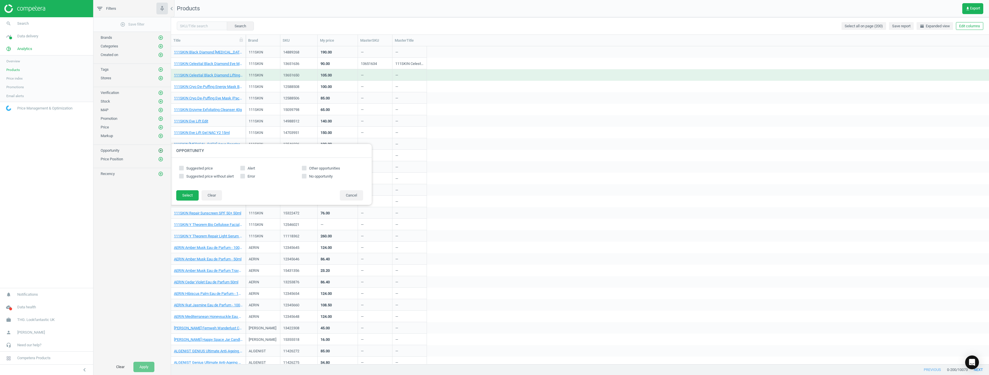
click at [162, 151] on icon "add_circle_outline" at bounding box center [160, 150] width 5 height 5
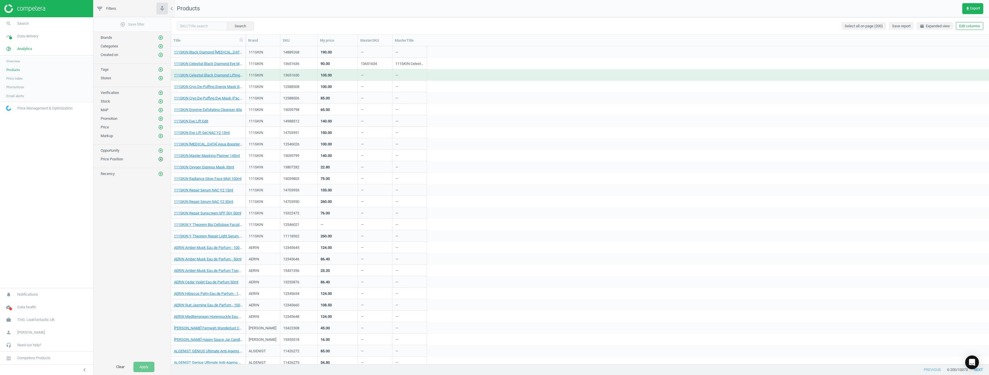
click at [158, 161] on icon "add_circle_outline" at bounding box center [160, 159] width 5 height 5
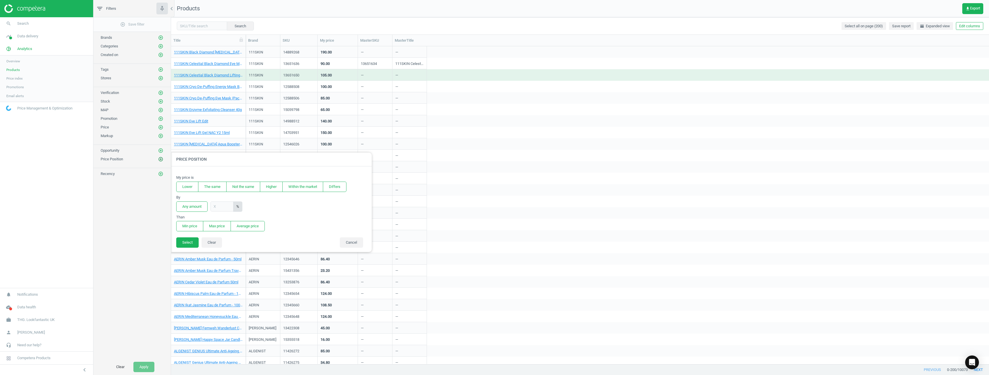
click at [159, 159] on icon "add_circle_outline" at bounding box center [160, 159] width 5 height 5
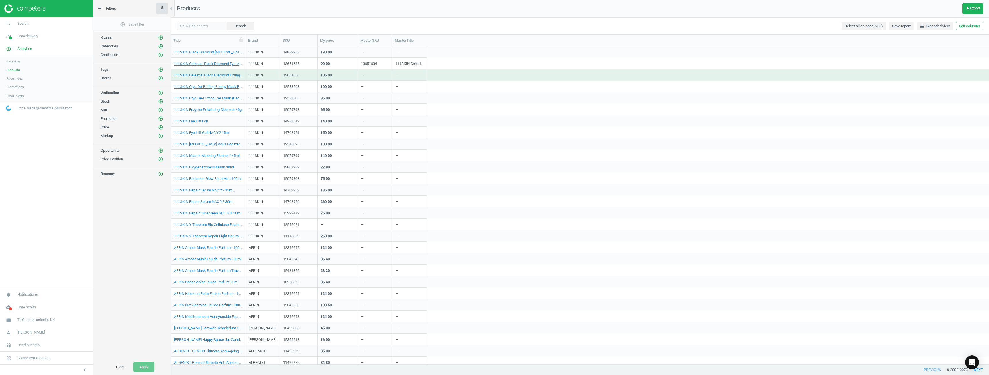
click at [161, 173] on icon "add_circle_outline" at bounding box center [160, 173] width 5 height 5
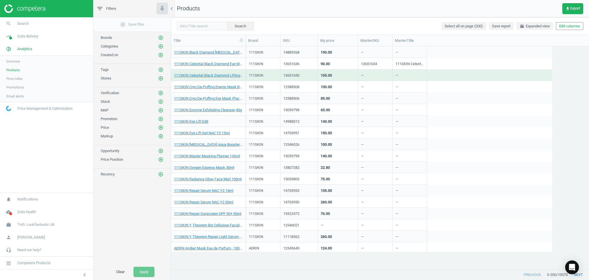
scroll to position [217, 412]
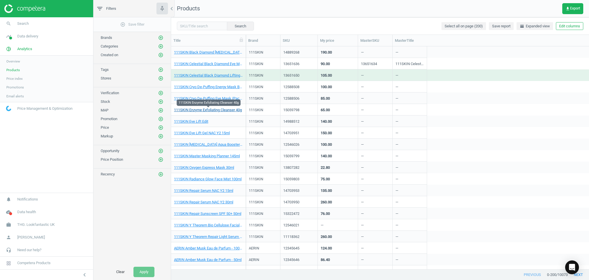
click at [198, 112] on link "111SKIN Enzyme Exfoliating Cleanser 40g" at bounding box center [208, 109] width 68 height 5
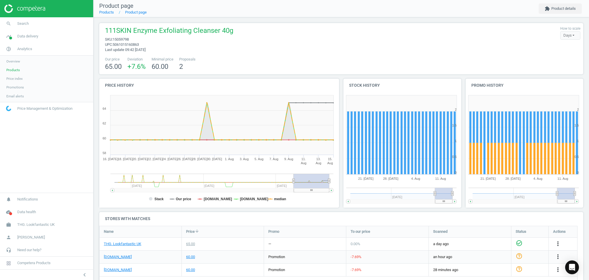
drag, startPoint x: 306, startPoint y: 213, endPoint x: 281, endPoint y: 214, distance: 25.1
click at [299, 214] on h4 "Stores with matches" at bounding box center [341, 219] width 484 height 14
click at [24, 70] on link "Products" at bounding box center [46, 70] width 93 height 9
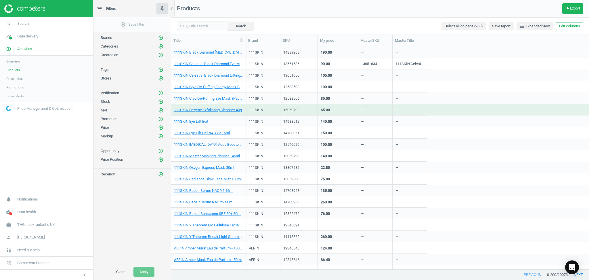
click at [194, 30] on input "text" at bounding box center [202, 26] width 50 height 9
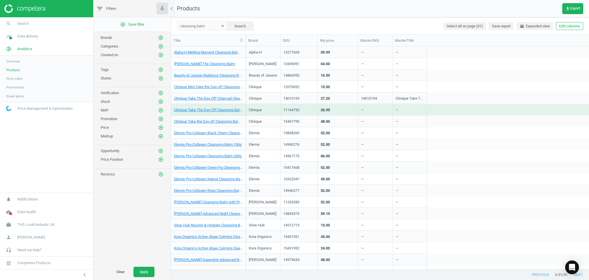
click at [201, 18] on div "cleansing balm clear Search Select all on page (31) Save report horizontal_spli…" at bounding box center [380, 25] width 418 height 17
click at [203, 25] on input "cleansing balm" at bounding box center [202, 26] width 50 height 9
type input "elemis pro-collagen"
click at [205, 90] on div "Elemis Pro-Collagen Cleansing Balm 100g" at bounding box center [208, 87] width 69 height 7
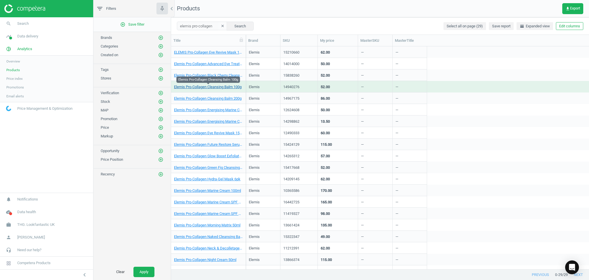
click at [200, 87] on link "Elemis Pro-Collagen Cleansing Balm 100g" at bounding box center [208, 86] width 68 height 5
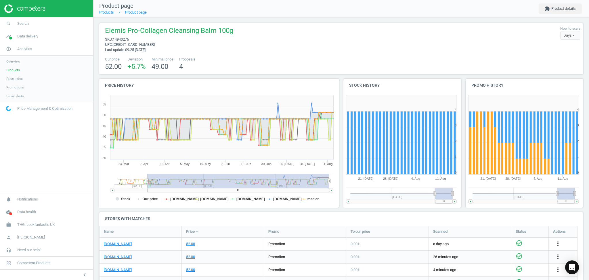
drag, startPoint x: 293, startPoint y: 179, endPoint x: 169, endPoint y: 162, distance: 125.2
click at [150, 189] on icon "Created with Highstock 6.2.0 Stack Our price boots.com sephora.co.uk johnlewis.…" at bounding box center [217, 149] width 237 height 115
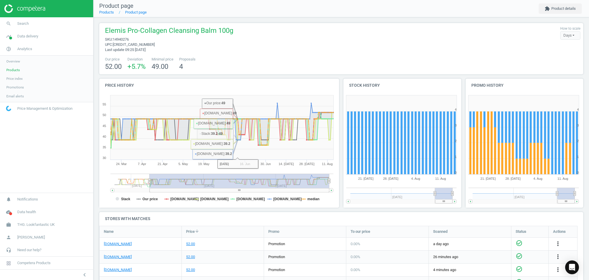
drag, startPoint x: 386, startPoint y: 216, endPoint x: 382, endPoint y: 216, distance: 4.0
click at [385, 216] on h4 "Stores with matches" at bounding box center [341, 219] width 484 height 14
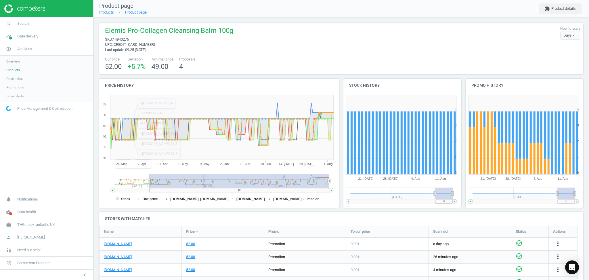
drag, startPoint x: 54, startPoint y: 140, endPoint x: 63, endPoint y: 140, distance: 8.9
click at [54, 140] on nav "search Search timeline Data delivery Overview Matches dashboard Matches Rematch…" at bounding box center [46, 104] width 93 height 175
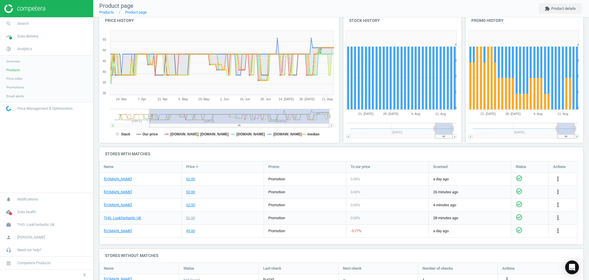
scroll to position [77, 0]
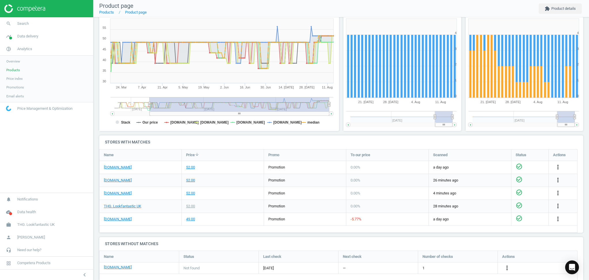
click at [39, 71] on link "Products" at bounding box center [46, 70] width 93 height 9
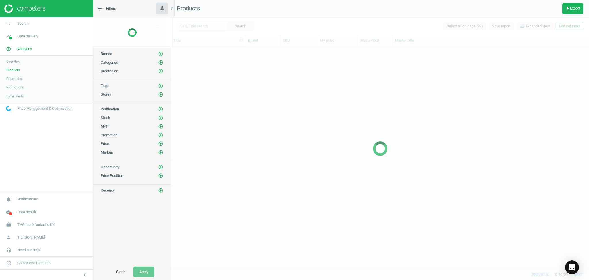
scroll to position [217, 412]
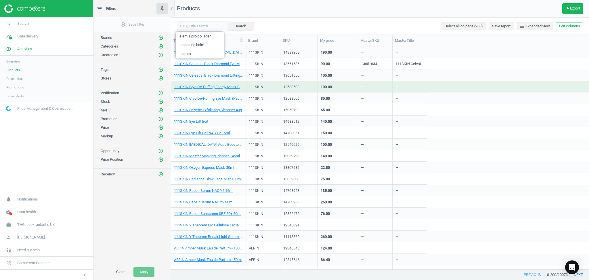
click at [202, 28] on input "text" at bounding box center [202, 26] width 50 height 9
type input "olaplex"
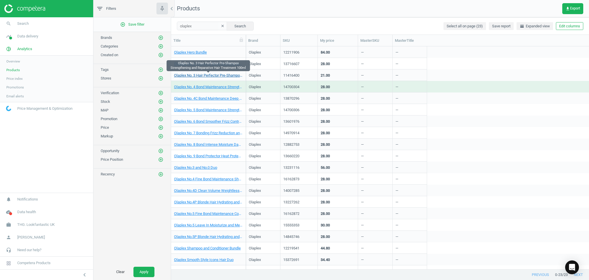
click at [209, 73] on link "Olaplex No. 3 Hair Perfector Pre-Shampoo Strengthening and Reparative Hair Trea…" at bounding box center [208, 75] width 69 height 5
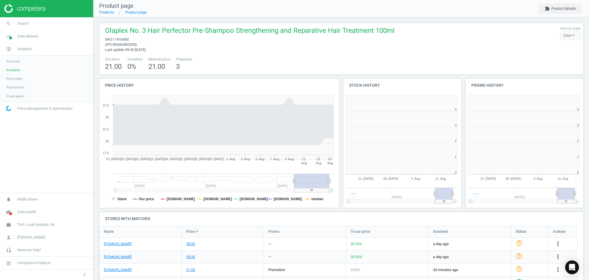
scroll to position [124, 125]
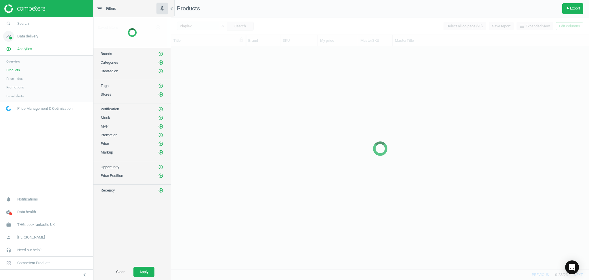
scroll to position [217, 412]
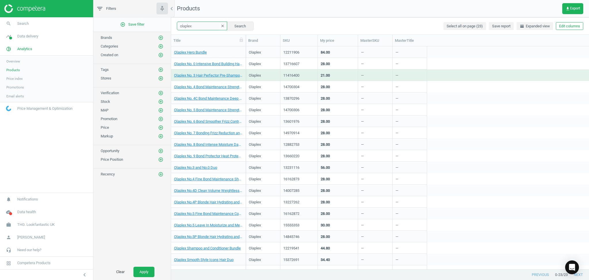
click at [197, 29] on input "olaplex" at bounding box center [202, 26] width 50 height 9
type input "ecru"
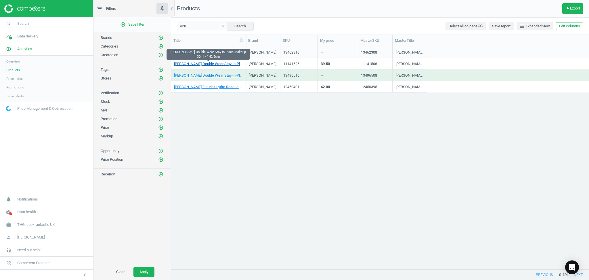
click at [213, 66] on link "Estée Lauder Double Wear Stay-in-Place Makeup 30ml - 1N2 Ecru" at bounding box center [208, 63] width 69 height 5
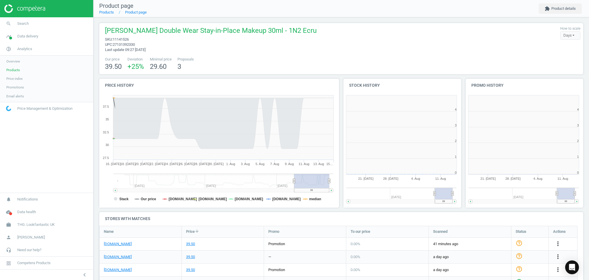
scroll to position [124, 125]
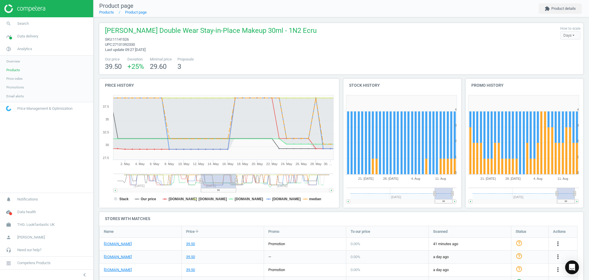
drag, startPoint x: 295, startPoint y: 177, endPoint x: 241, endPoint y: 188, distance: 54.5
click at [210, 188] on icon "Created with Highstock 6.2.0 Stack Our price boots.com sephora.co.uk beautybay.…" at bounding box center [217, 149] width 237 height 115
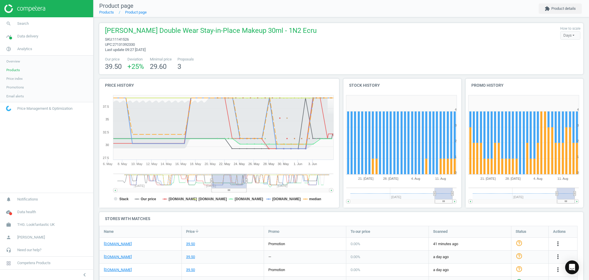
click at [247, 183] on g at bounding box center [223, 182] width 220 height 18
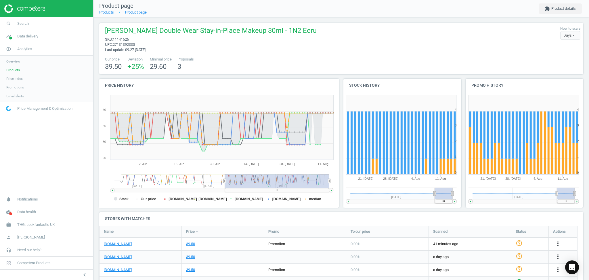
drag, startPoint x: 261, startPoint y: 181, endPoint x: 341, endPoint y: 182, distance: 80.0
click at [341, 182] on div "Price history Created with Highstock 6.2.0 Stack Our price boots.com sephora.co…" at bounding box center [341, 145] width 488 height 133
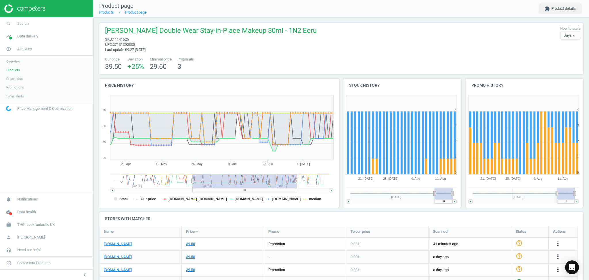
drag, startPoint x: 226, startPoint y: 177, endPoint x: 189, endPoint y: 181, distance: 37.3
click at [193, 184] on rect at bounding box center [245, 180] width 104 height 14
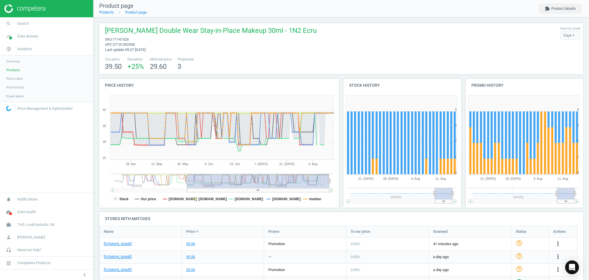
drag, startPoint x: 291, startPoint y: 180, endPoint x: 350, endPoint y: 180, distance: 59.8
click at [350, 180] on div "Price history Created with Highstock 6.2.0 Stack Our price boots.com sephora.co…" at bounding box center [341, 145] width 488 height 133
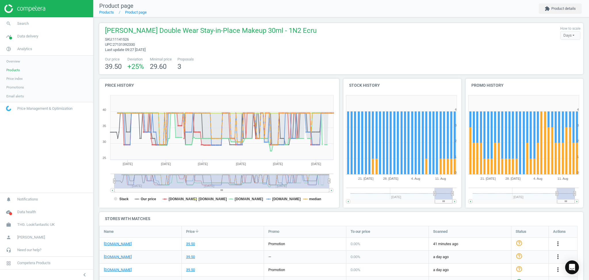
drag, startPoint x: 188, startPoint y: 179, endPoint x: 99, endPoint y: 185, distance: 89.0
click at [99, 185] on div "Price history Created with Highstock 6.2.0 Stack Our price boots.com sephora.co…" at bounding box center [219, 145] width 244 height 133
click at [175, 198] on tspan "[DOMAIN_NAME]" at bounding box center [183, 199] width 28 height 4
click at [201, 199] on tspan "[DOMAIN_NAME]" at bounding box center [212, 199] width 28 height 4
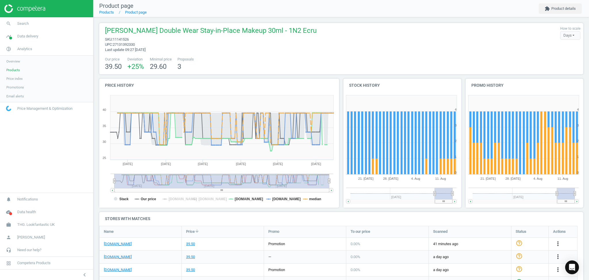
drag, startPoint x: 202, startPoint y: 199, endPoint x: 194, endPoint y: 200, distance: 7.5
click at [198, 199] on icon "Created with Highstock 6.2.0 Stack Our price boots.com sephora.co.uk beautybay.…" at bounding box center [217, 149] width 237 height 115
click at [170, 200] on tspan "[DOMAIN_NAME]" at bounding box center [183, 199] width 28 height 4
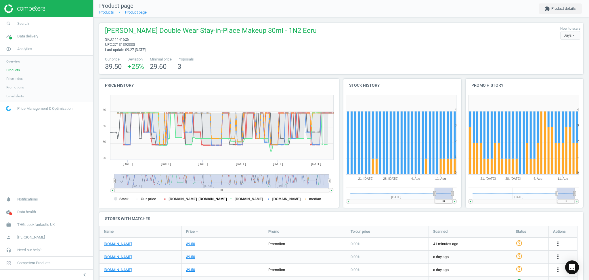
click at [205, 200] on tspan "[DOMAIN_NAME]" at bounding box center [212, 199] width 28 height 4
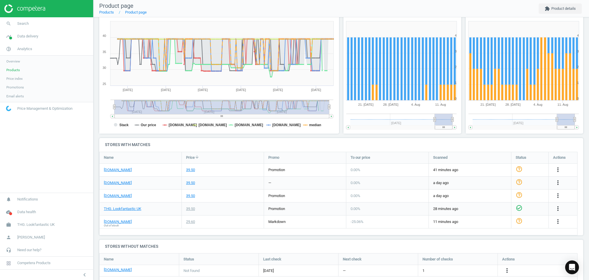
scroll to position [77, 0]
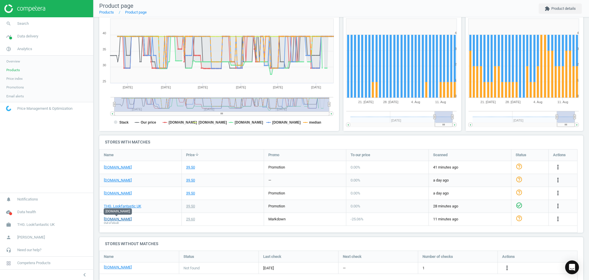
click at [122, 216] on link "[DOMAIN_NAME]" at bounding box center [118, 218] width 28 height 5
click at [345, 154] on div "Promo" at bounding box center [305, 154] width 82 height 11
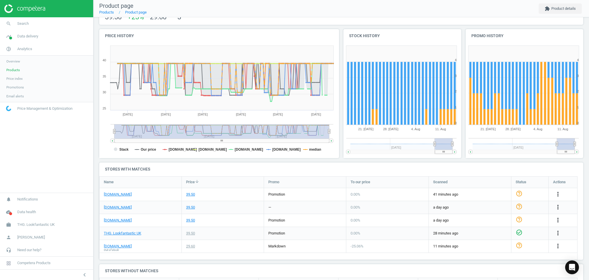
scroll to position [49, 0]
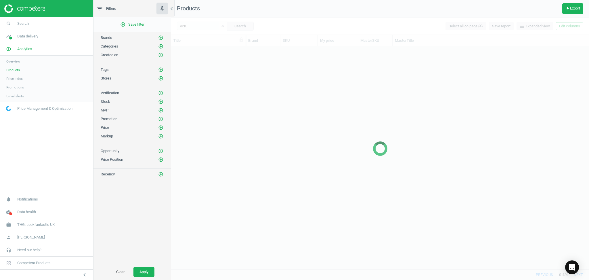
scroll to position [217, 412]
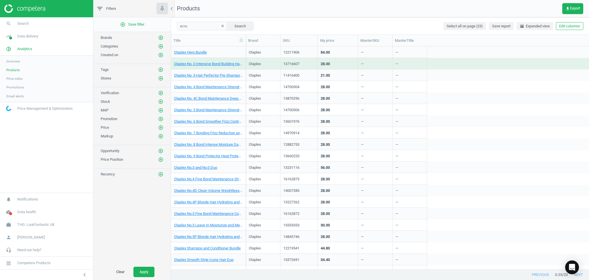
click at [51, 10] on link at bounding box center [46, 8] width 85 height 9
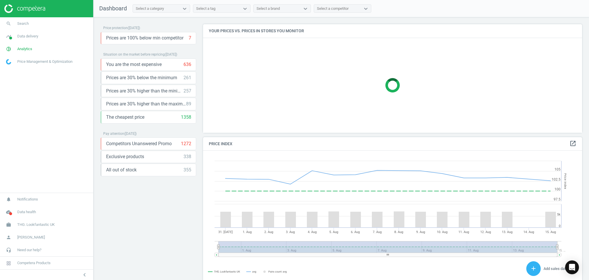
scroll to position [126, 385]
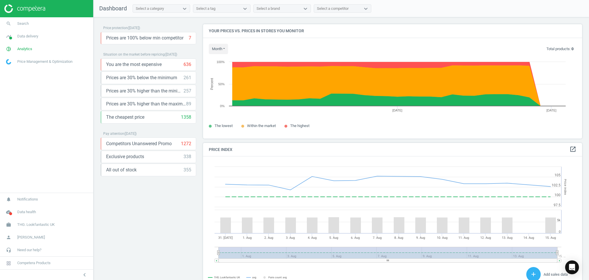
click at [26, 140] on nav "search Search timeline Data delivery Overview Matches dashboard Matches Rematch…" at bounding box center [46, 104] width 93 height 175
click at [39, 226] on span "THG. Lookfantastic UK" at bounding box center [35, 224] width 37 height 5
click at [30, 207] on span "Switch campaign" at bounding box center [19, 207] width 26 height 5
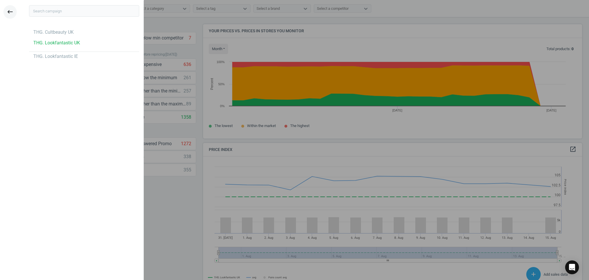
click at [10, 9] on icon "keyboard_backspace" at bounding box center [10, 11] width 7 height 7
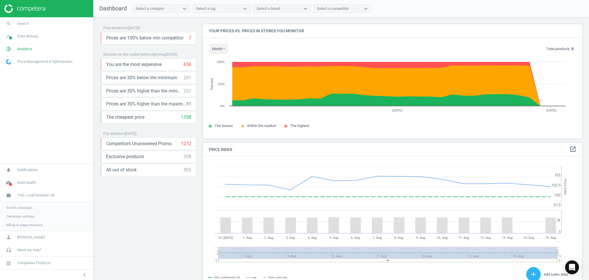
click at [51, 150] on nav "search Search timeline Data delivery Overview Matches dashboard Matches Rematch…" at bounding box center [46, 90] width 93 height 146
click at [32, 194] on span "THG. Lookfantastic UK" at bounding box center [35, 194] width 37 height 5
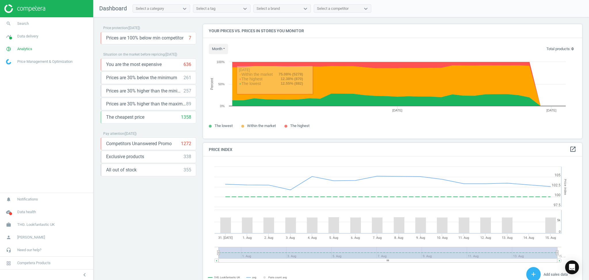
click at [142, 230] on div "Price protection ( 15.08.25 ) Prices are 100% below min competitor 7 keyboard_a…" at bounding box center [148, 149] width 96 height 251
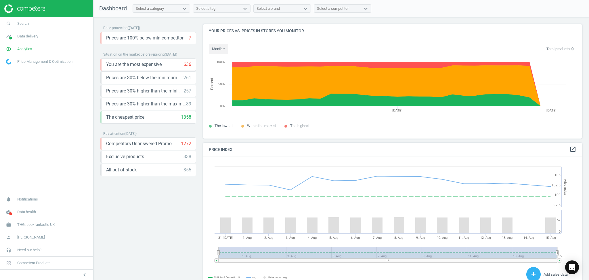
click at [149, 216] on div "Price protection ( 15.08.25 ) Prices are 100% below min competitor 7 keyboard_a…" at bounding box center [148, 149] width 96 height 251
click at [570, 150] on icon "open_in_new" at bounding box center [573, 149] width 7 height 7
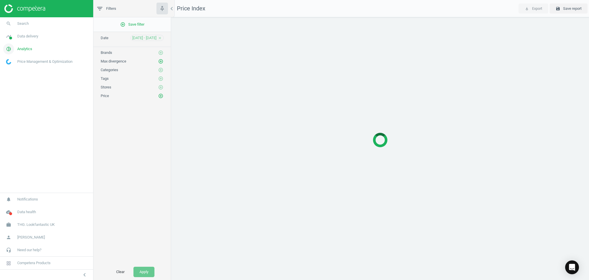
click at [36, 51] on link "pie_chart_outlined Analytics" at bounding box center [46, 49] width 93 height 13
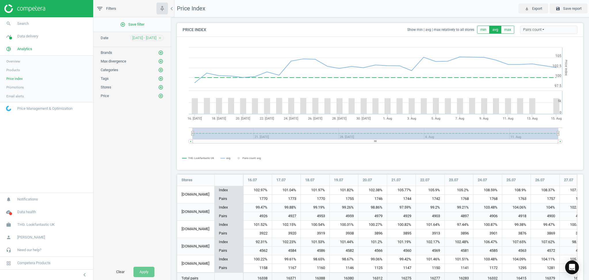
click at [22, 71] on link "Products" at bounding box center [46, 70] width 93 height 9
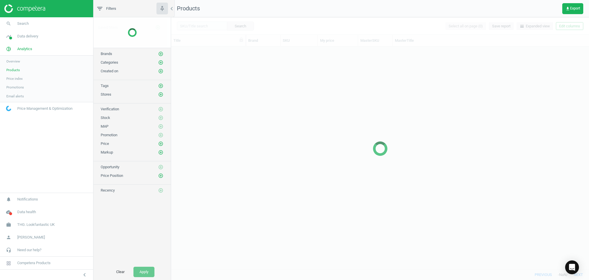
scroll to position [217, 412]
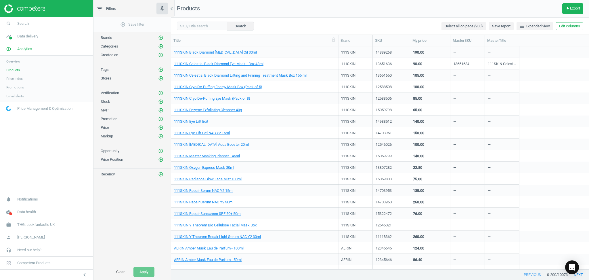
drag, startPoint x: 245, startPoint y: 44, endPoint x: 337, endPoint y: 54, distance: 92.9
click at [337, 54] on div "Title Brand SKU My price MasterSKU MasterTitle 111SKIN Black Diamond [MEDICAL_D…" at bounding box center [380, 152] width 418 height 234
click at [39, 263] on span "Competera Products" at bounding box center [33, 262] width 33 height 5
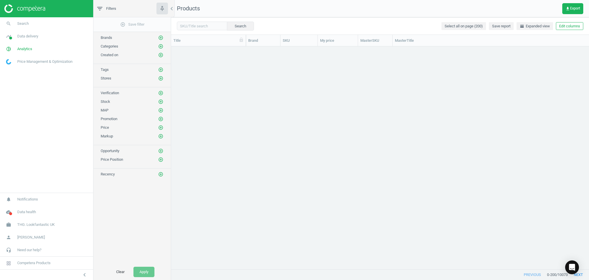
scroll to position [6, 6]
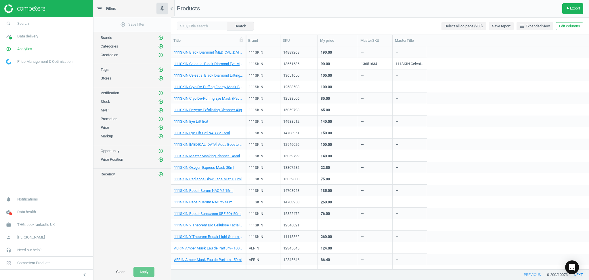
click at [24, 8] on img at bounding box center [24, 8] width 41 height 9
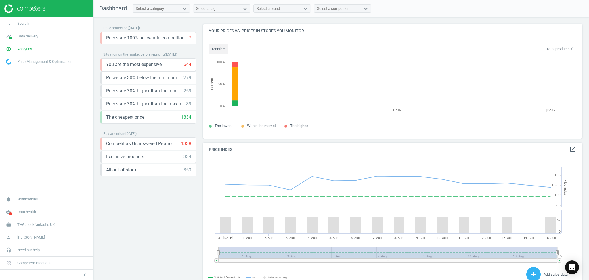
scroll to position [126, 385]
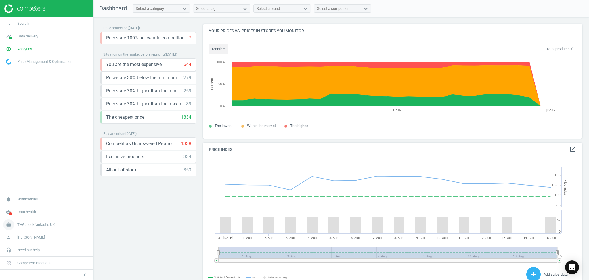
click at [54, 222] on link "work THG. Lookfantastic UK" at bounding box center [46, 224] width 93 height 13
drag, startPoint x: 26, startPoint y: 195, endPoint x: 62, endPoint y: 194, distance: 35.7
click at [62, 194] on link "work THG. Lookfantastic UK" at bounding box center [46, 195] width 93 height 13
click at [39, 223] on span "THG. Lookfantastic UK" at bounding box center [35, 224] width 37 height 5
click at [26, 215] on span "Campaign settings" at bounding box center [20, 216] width 28 height 5
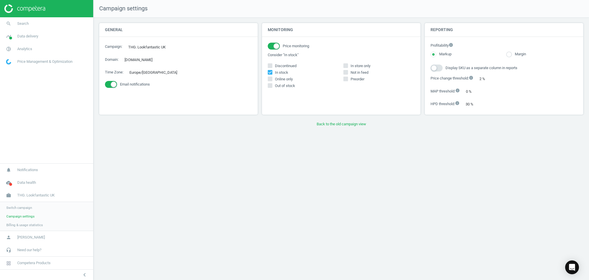
click at [16, 210] on link "Switch campaign" at bounding box center [46, 207] width 93 height 9
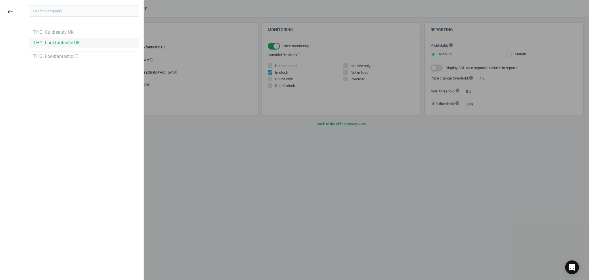
click at [68, 46] on div "THG. Lookfantastic UK" at bounding box center [84, 42] width 110 height 9
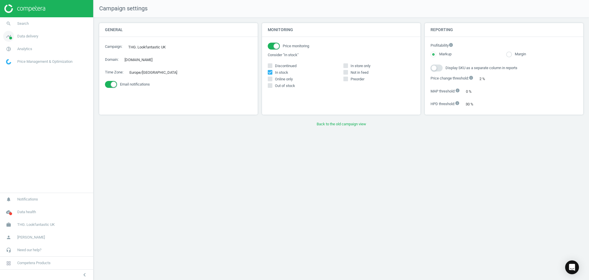
click at [48, 36] on link "timeline Data delivery" at bounding box center [46, 36] width 93 height 13
click at [49, 47] on link "pie_chart_outlined Analytics" at bounding box center [46, 49] width 93 height 13
click at [13, 70] on span "Products" at bounding box center [13, 70] width 14 height 5
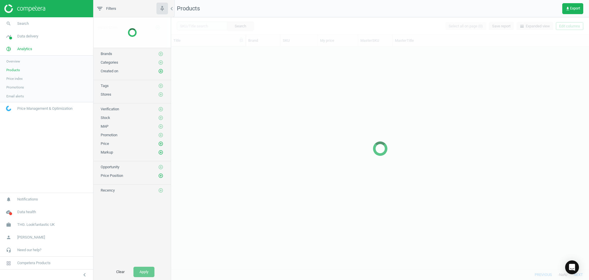
scroll to position [217, 412]
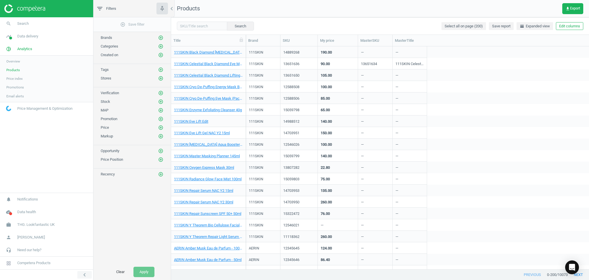
click at [84, 274] on icon "chevron_left" at bounding box center [84, 274] width 7 height 7
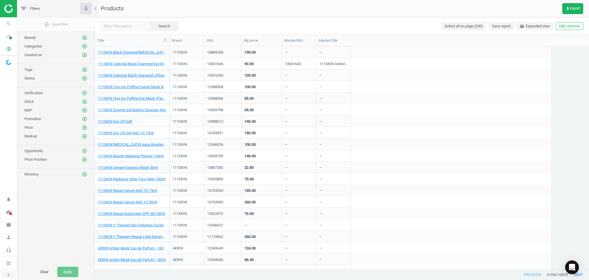
scroll to position [217, 488]
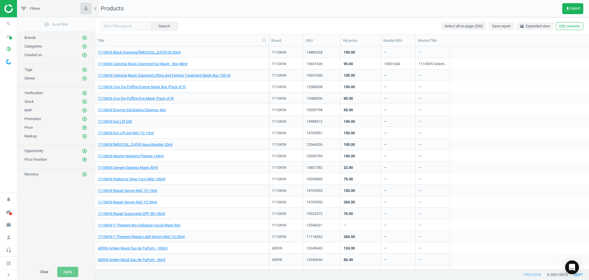
drag, startPoint x: 170, startPoint y: 43, endPoint x: 269, endPoint y: 63, distance: 101.5
click at [269, 63] on div "Title Brand SKU My price MasterSKU MasterTitle 111SKIN Black Diamond [MEDICAL_D…" at bounding box center [342, 152] width 494 height 234
click at [583, 9] on button "get_app Export" at bounding box center [572, 8] width 21 height 11
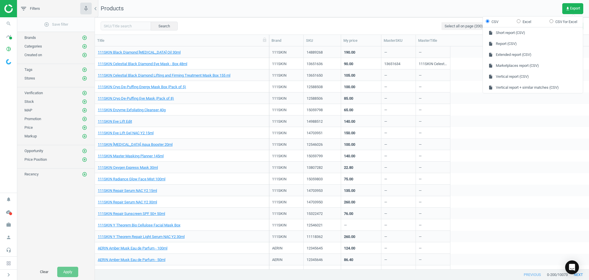
click at [478, 145] on div "111SKIN 12546026 100.00 — —" at bounding box center [429, 144] width 320 height 12
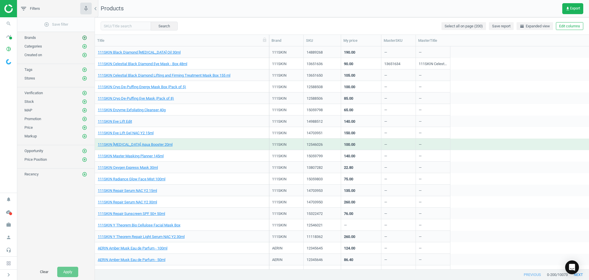
click at [85, 39] on icon "add_circle_outline" at bounding box center [84, 37] width 5 height 5
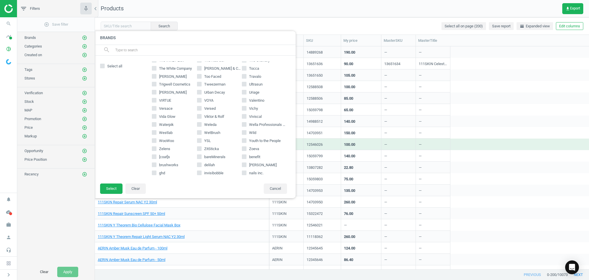
scroll to position [957, 0]
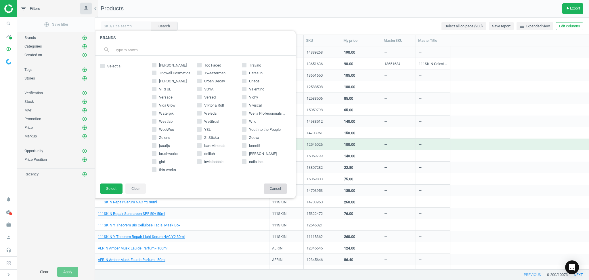
click at [268, 187] on button "Cancel" at bounding box center [275, 188] width 23 height 10
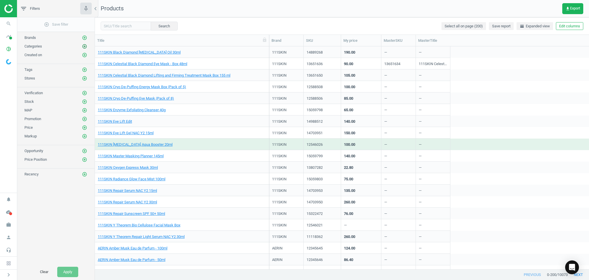
click at [85, 47] on icon "add_circle_outline" at bounding box center [84, 46] width 5 height 5
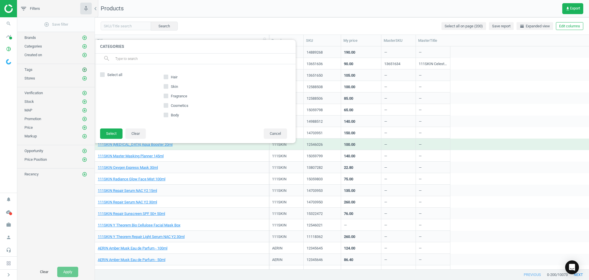
click at [85, 71] on icon "add_circle_outline" at bounding box center [84, 69] width 5 height 5
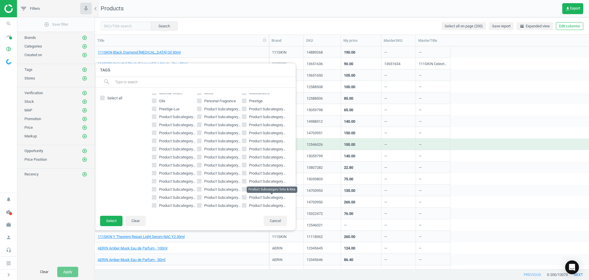
scroll to position [109, 0]
click at [280, 225] on button "Cancel" at bounding box center [275, 220] width 23 height 10
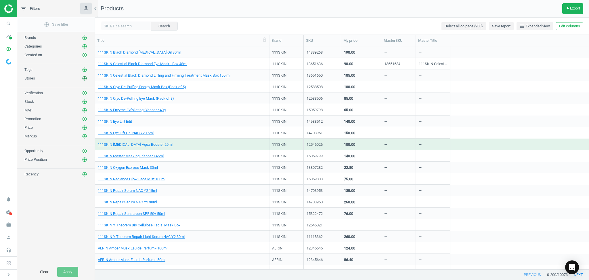
click at [84, 79] on icon "add_circle_outline" at bounding box center [84, 78] width 5 height 5
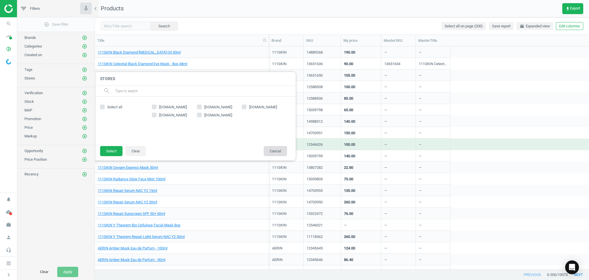
click at [274, 149] on button "Cancel" at bounding box center [275, 151] width 23 height 10
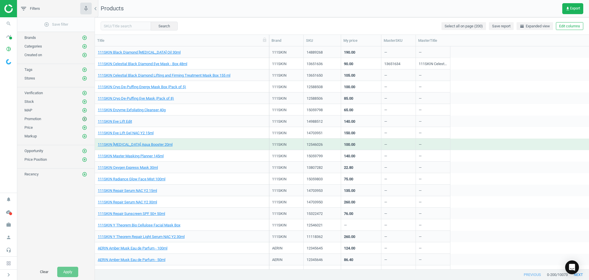
click at [86, 120] on icon "add_circle_outline" at bounding box center [84, 118] width 5 height 5
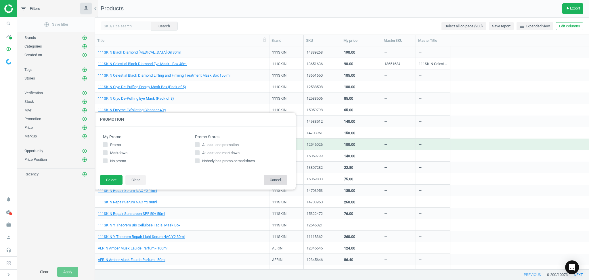
click at [274, 181] on button "Cancel" at bounding box center [275, 180] width 23 height 10
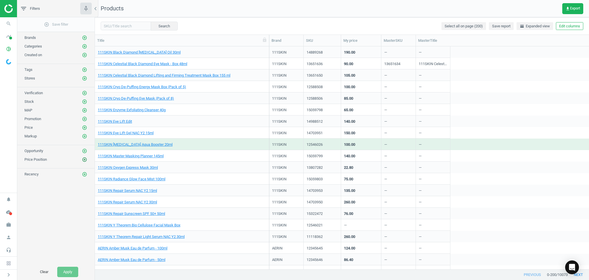
click at [85, 160] on icon "add_circle_outline" at bounding box center [84, 159] width 5 height 5
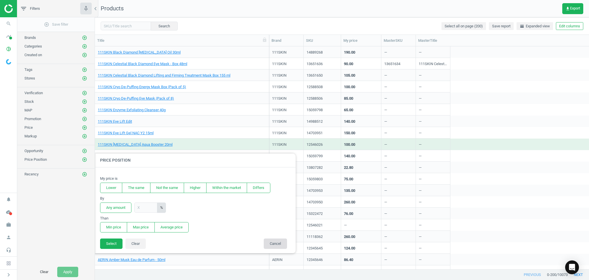
click at [280, 243] on button "Cancel" at bounding box center [275, 243] width 23 height 10
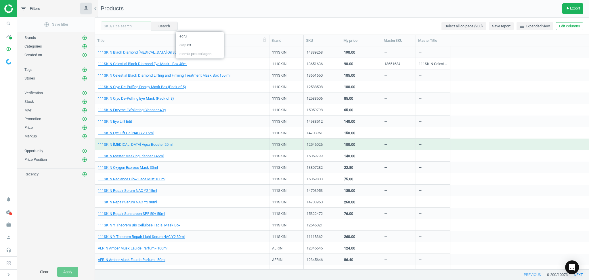
click at [129, 26] on input "text" at bounding box center [126, 26] width 50 height 9
type input "olaplex"
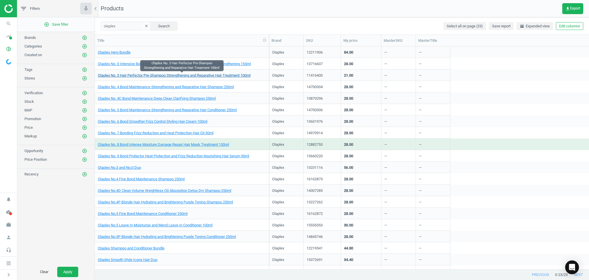
click at [134, 76] on link "Olaplex No. 3 Hair Perfector Pre-Shampoo Strengthening and Reparative Hair Trea…" at bounding box center [174, 75] width 153 height 5
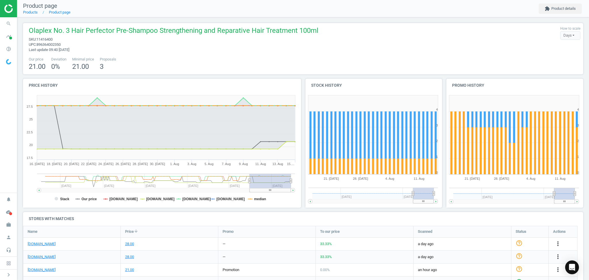
scroll to position [4, 0]
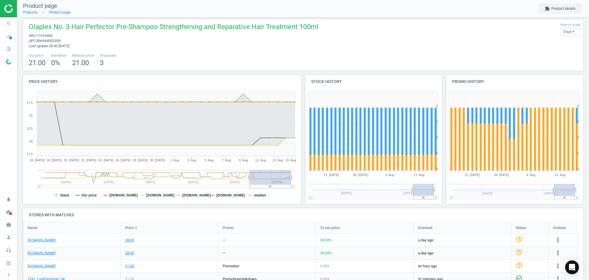
drag, startPoint x: 262, startPoint y: 177, endPoint x: 268, endPoint y: 180, distance: 6.2
click at [268, 180] on rect at bounding box center [270, 177] width 41 height 14
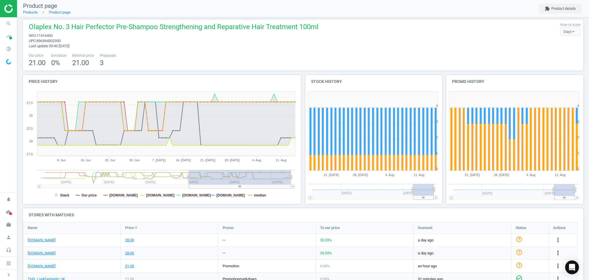
drag, startPoint x: 250, startPoint y: 179, endPoint x: 189, endPoint y: 175, distance: 61.1
click at [189, 175] on icon at bounding box center [189, 177] width 2 height 4
click at [108, 197] on rect at bounding box center [160, 146] width 275 height 115
click at [111, 194] on tspan "[DOMAIN_NAME]" at bounding box center [123, 195] width 28 height 4
click at [189, 195] on tspan "[DOMAIN_NAME]" at bounding box center [196, 195] width 28 height 4
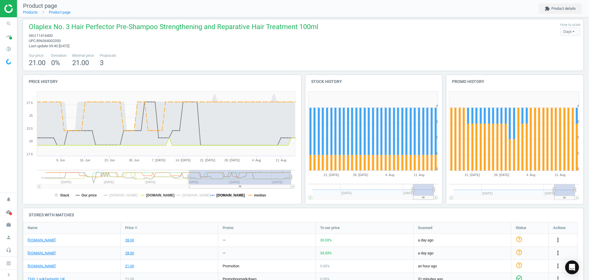
click at [229, 194] on tspan "[DOMAIN_NAME]" at bounding box center [231, 195] width 28 height 4
click at [258, 193] on tspan "median" at bounding box center [260, 195] width 12 height 4
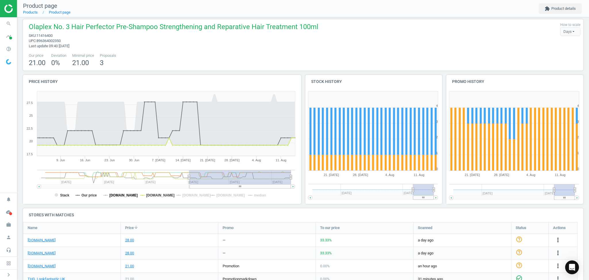
click at [113, 194] on tspan "[DOMAIN_NAME]" at bounding box center [123, 195] width 28 height 4
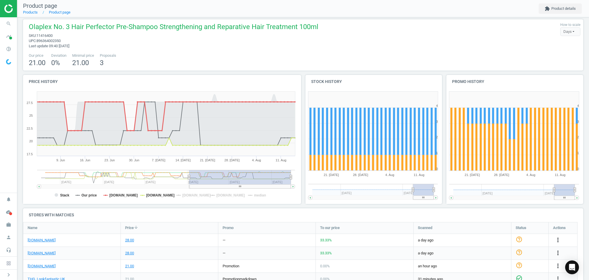
click at [113, 194] on tspan "[DOMAIN_NAME]" at bounding box center [123, 195] width 28 height 4
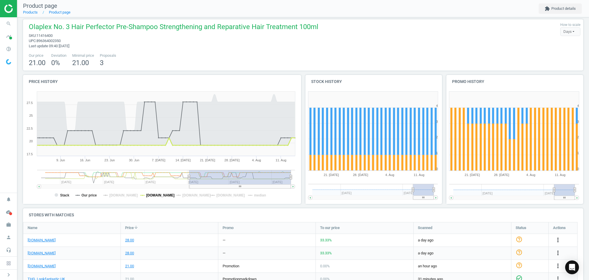
click at [150, 195] on tspan "[DOMAIN_NAME]" at bounding box center [160, 195] width 28 height 4
click at [254, 195] on tspan "median" at bounding box center [260, 195] width 12 height 4
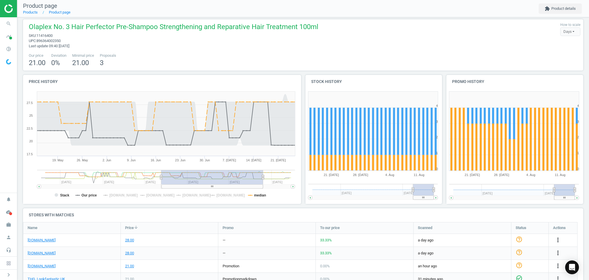
drag, startPoint x: 190, startPoint y: 176, endPoint x: 163, endPoint y: 179, distance: 27.8
click at [163, 179] on rect at bounding box center [212, 177] width 102 height 14
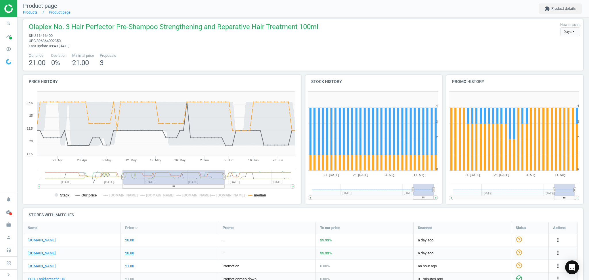
drag, startPoint x: 184, startPoint y: 178, endPoint x: 145, endPoint y: 181, distance: 39.0
click at [145, 181] on rect at bounding box center [174, 177] width 102 height 14
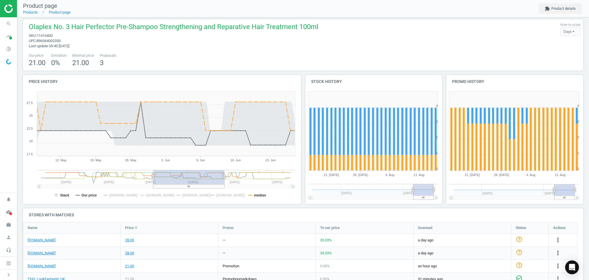
drag, startPoint x: 123, startPoint y: 179, endPoint x: 153, endPoint y: 178, distance: 30.2
click at [153, 178] on icon at bounding box center [153, 177] width 2 height 4
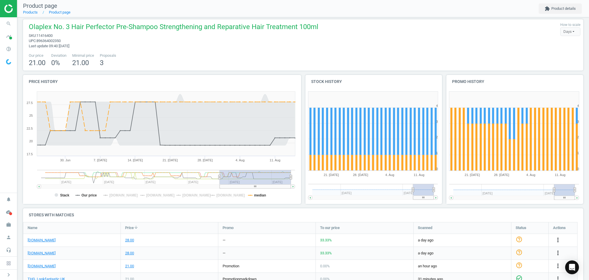
drag, startPoint x: 168, startPoint y: 179, endPoint x: 244, endPoint y: 167, distance: 77.7
click at [244, 167] on icon "Created with Highstock 6.2.0 Stack Our price johnlewis.com sephora.co.uk spacen…" at bounding box center [160, 146] width 275 height 115
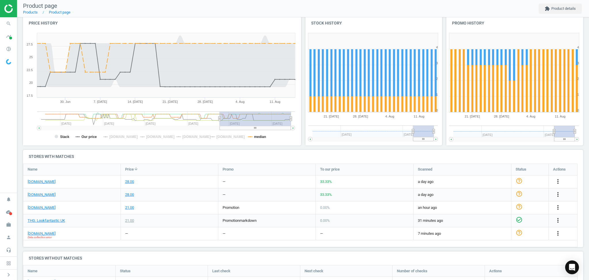
scroll to position [87, 0]
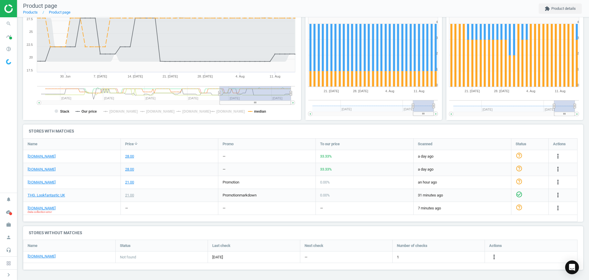
click at [44, 213] on span "Data collection error" at bounding box center [40, 212] width 24 height 4
click at [68, 213] on div "beautybay.com Data collection error" at bounding box center [71, 208] width 97 height 13
click at [44, 156] on link "[DOMAIN_NAME]" at bounding box center [42, 156] width 28 height 5
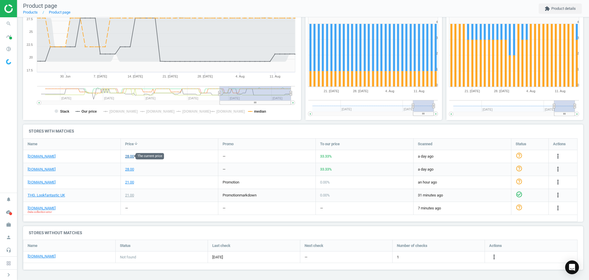
click at [131, 156] on div "28.00" at bounding box center [129, 156] width 9 height 5
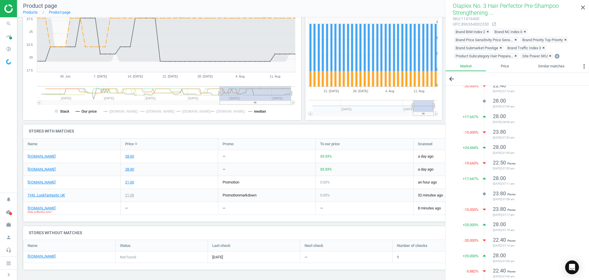
scroll to position [137, 0]
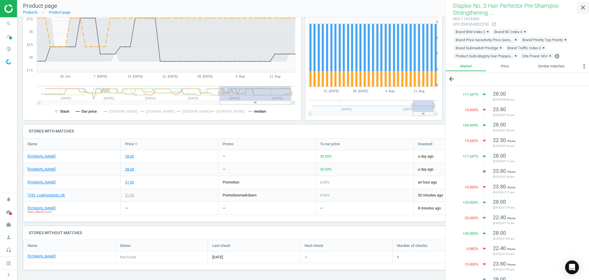
click at [584, 6] on icon "close" at bounding box center [583, 7] width 7 height 7
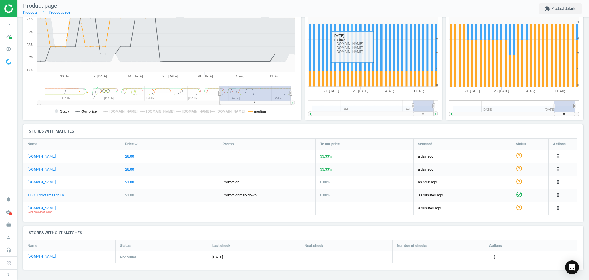
scroll to position [0, 0]
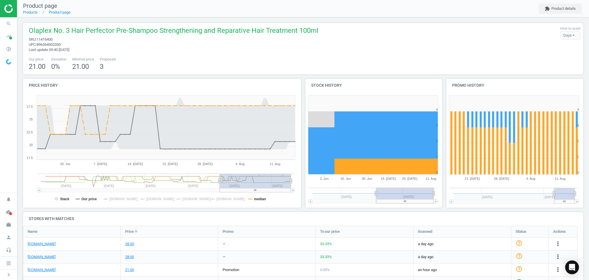
drag, startPoint x: 410, startPoint y: 194, endPoint x: 343, endPoint y: 192, distance: 67.6
click at [343, 192] on g at bounding box center [373, 196] width 130 height 16
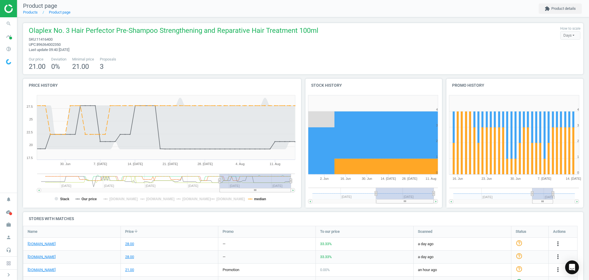
drag, startPoint x: 551, startPoint y: 193, endPoint x: 525, endPoint y: 194, distance: 26.5
click at [532, 194] on rect at bounding box center [542, 194] width 21 height 12
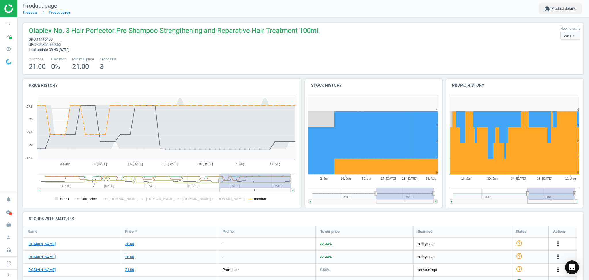
drag, startPoint x: 544, startPoint y: 194, endPoint x: 584, endPoint y: 191, distance: 39.5
click at [584, 191] on div "Olaplex No. 3 Hair Perfector Pre-Shampoo Strengthening and Reparative Hair Trea…" at bounding box center [303, 148] width 572 height 262
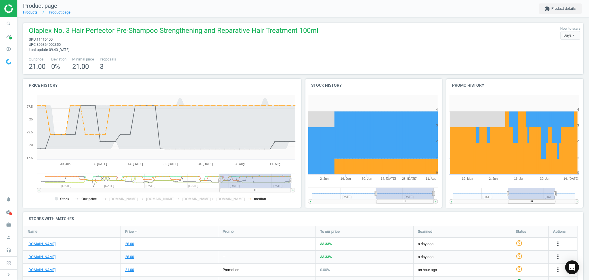
drag, startPoint x: 525, startPoint y: 192, endPoint x: 506, endPoint y: 193, distance: 19.6
click at [508, 193] on rect at bounding box center [531, 194] width 47 height 12
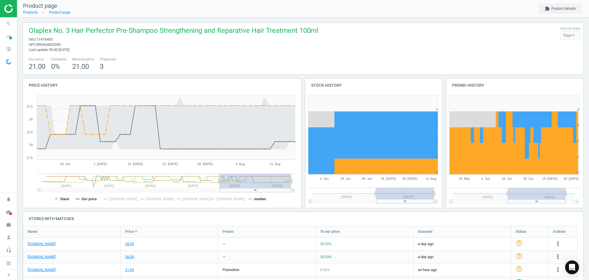
drag, startPoint x: 551, startPoint y: 192, endPoint x: 580, endPoint y: 195, distance: 28.9
click at [580, 195] on div "Olaplex No. 3 Hair Perfector Pre-Shampoo Strengthening and Reparative Hair Trea…" at bounding box center [303, 192] width 572 height 350
click at [8, 47] on icon "pie_chart_outlined" at bounding box center [8, 48] width 11 height 11
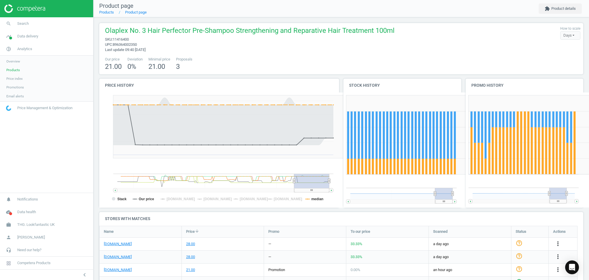
scroll to position [3, 3]
click at [23, 79] on link "Price index" at bounding box center [46, 78] width 93 height 9
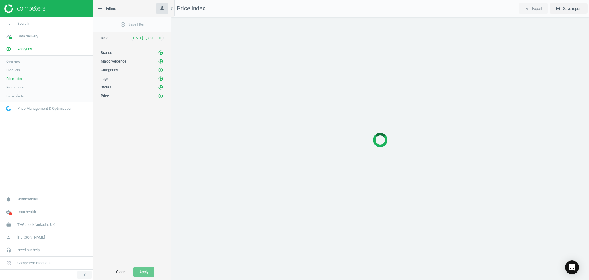
click at [85, 274] on icon "chevron_left" at bounding box center [84, 274] width 7 height 7
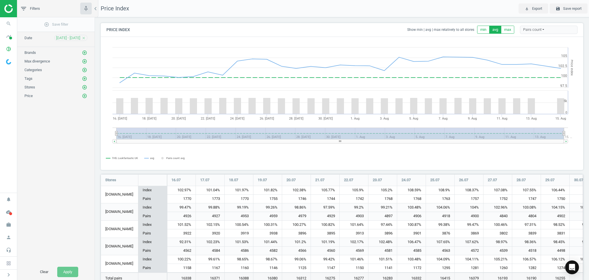
scroll to position [128, 488]
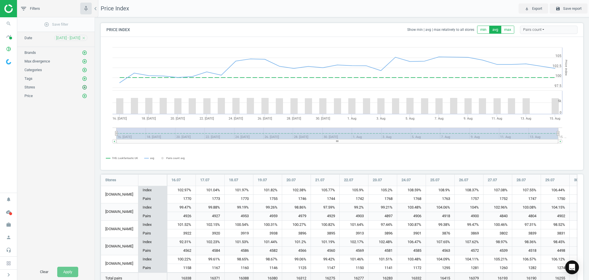
click at [85, 88] on icon "add_circle_outline" at bounding box center [84, 87] width 5 height 5
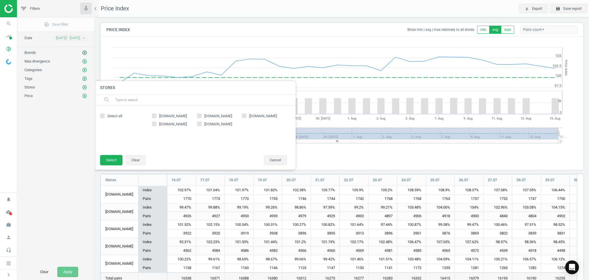
click at [83, 52] on icon "add_circle_outline" at bounding box center [84, 52] width 5 height 5
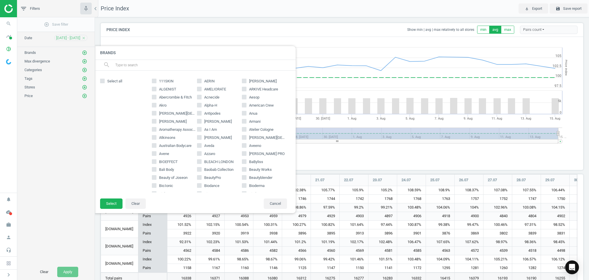
click at [121, 66] on input "text" at bounding box center [203, 64] width 177 height 9
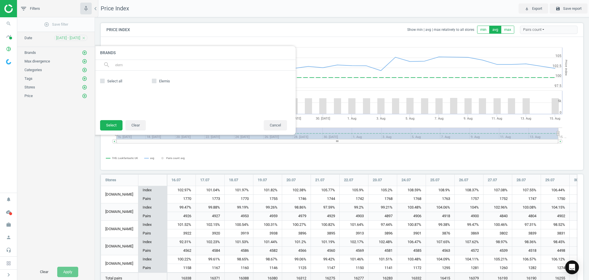
type input "elem"
click at [163, 81] on span "Elemis" at bounding box center [164, 81] width 13 height 5
click at [156, 81] on input "Elemis" at bounding box center [154, 81] width 4 height 4
checkbox input "true"
click at [117, 124] on button "Select" at bounding box center [111, 125] width 22 height 10
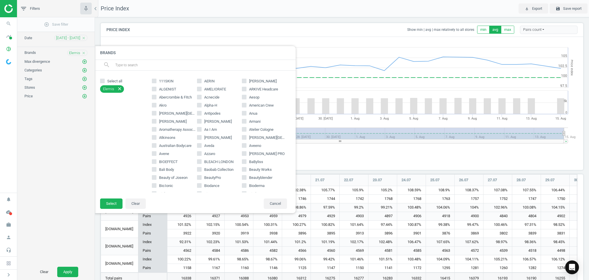
scroll to position [3, 3]
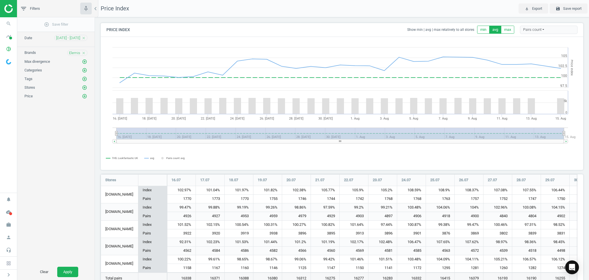
click at [84, 92] on div "Price add_circle_outline" at bounding box center [55, 94] width 77 height 9
click at [84, 86] on icon "add_circle_outline" at bounding box center [84, 87] width 5 height 5
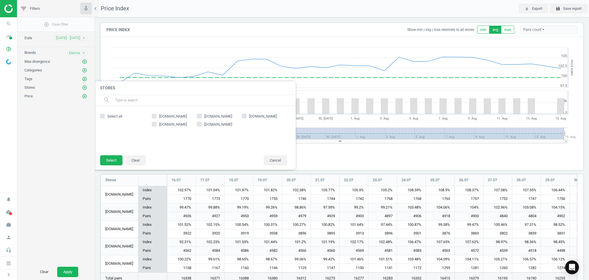
click at [166, 127] on div "spacenk.com sephora.co.uk johnlewis.com boots.com beautybay.com" at bounding box center [219, 130] width 141 height 38
click at [163, 122] on span "[DOMAIN_NAME]" at bounding box center [173, 124] width 30 height 5
click at [156, 122] on input "[DOMAIN_NAME]" at bounding box center [154, 124] width 4 height 4
checkbox input "true"
click at [111, 162] on button "Select" at bounding box center [111, 160] width 22 height 10
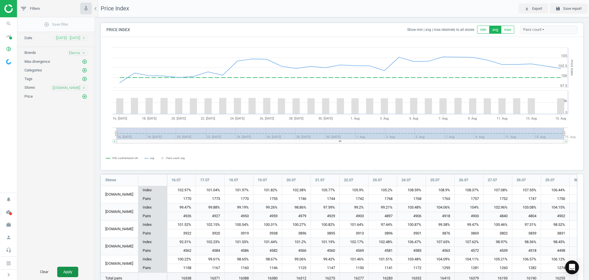
click at [70, 271] on button "Apply" at bounding box center [67, 271] width 21 height 10
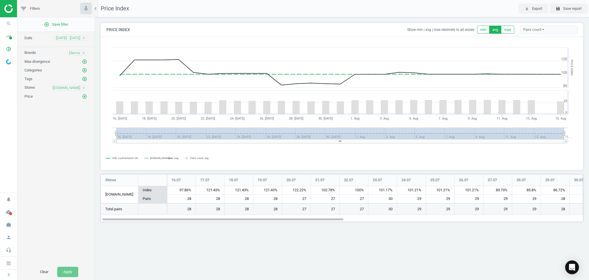
scroll to position [59, 494]
click at [11, 51] on icon "pie_chart_outlined" at bounding box center [8, 48] width 11 height 11
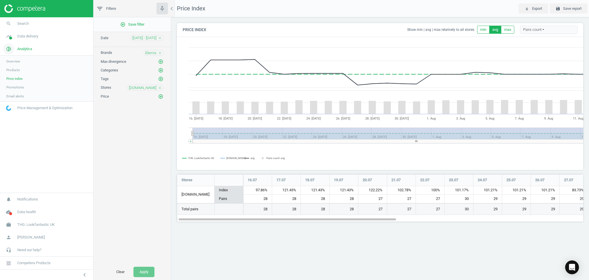
scroll to position [59, 418]
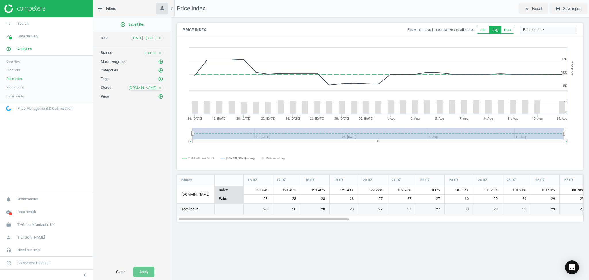
click at [19, 71] on span "Products" at bounding box center [13, 70] width 14 height 5
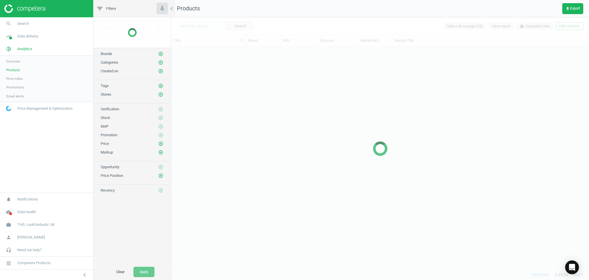
scroll to position [217, 412]
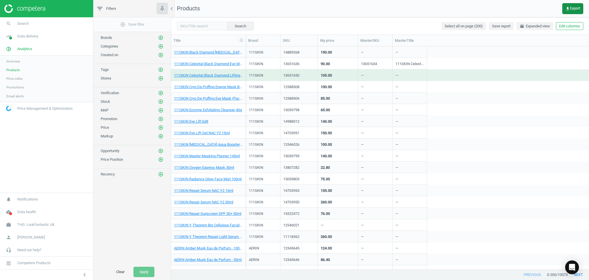
click at [579, 8] on span "get_app Export" at bounding box center [573, 8] width 15 height 5
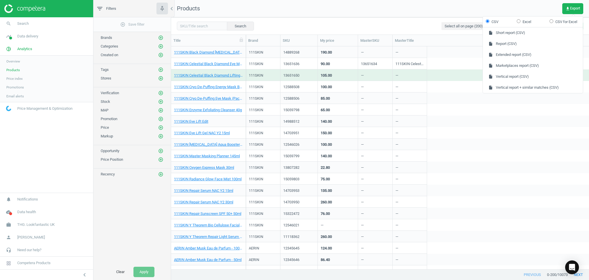
drag, startPoint x: 477, startPoint y: 129, endPoint x: 490, endPoint y: 165, distance: 38.1
click at [477, 129] on div "111SKIN 14703951 150.00 — —" at bounding box center [417, 133] width 343 height 12
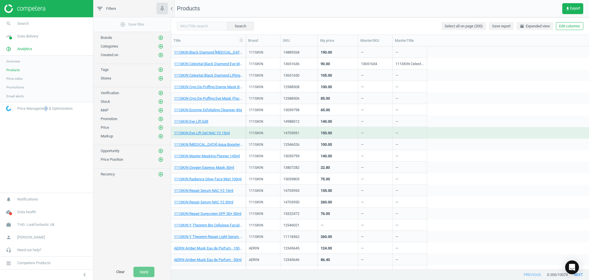
drag, startPoint x: 45, startPoint y: 146, endPoint x: 65, endPoint y: 161, distance: 24.5
click at [46, 147] on nav "search Search timeline Data delivery Overview Matches dashboard Matches Rematch…" at bounding box center [46, 104] width 93 height 175
click at [88, 272] on button "chevron_left" at bounding box center [84, 274] width 14 height 7
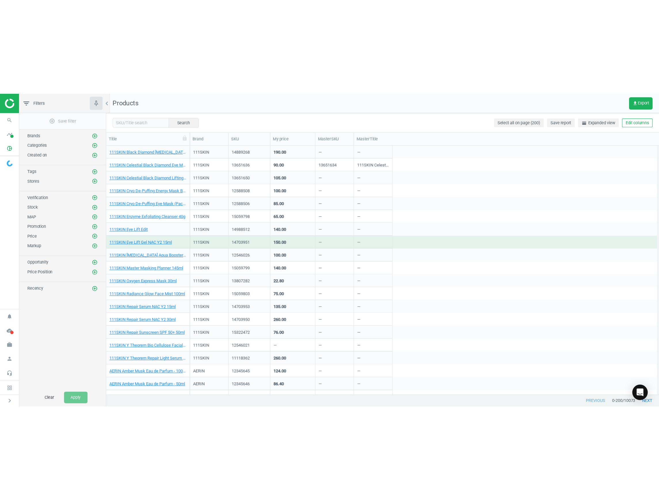
scroll to position [217, 488]
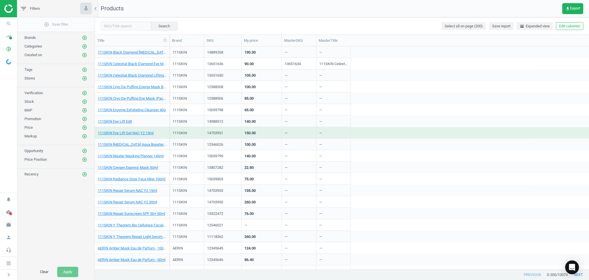
click at [44, 227] on div "add_circle_outline Save filter Brands add_circle_outline Categories add_circle_…" at bounding box center [55, 140] width 77 height 246
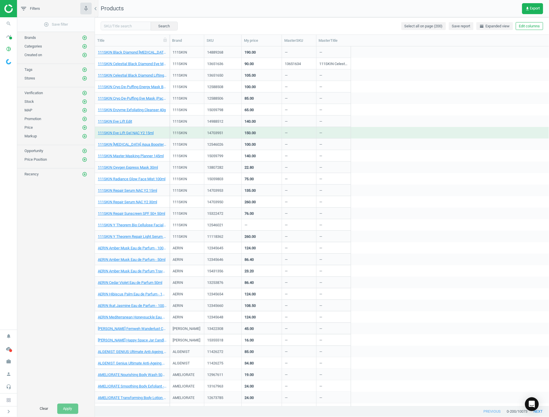
scroll to position [354, 449]
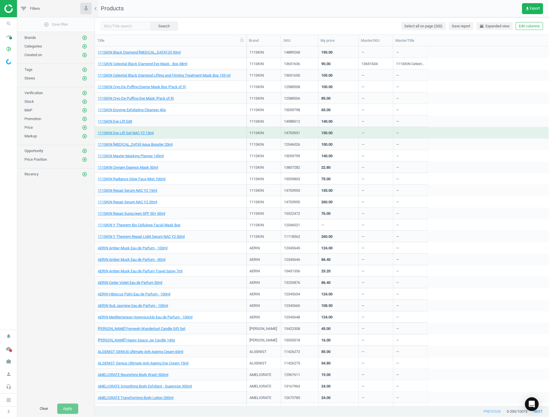
drag, startPoint x: 169, startPoint y: 43, endPoint x: 246, endPoint y: 50, distance: 77.2
click at [246, 50] on div "Title Brand SKU My price MasterSKU MasterTitle 111SKIN Black Diamond Retinol Oi…" at bounding box center [322, 220] width 454 height 371
click at [7, 10] on img at bounding box center [24, 8] width 41 height 9
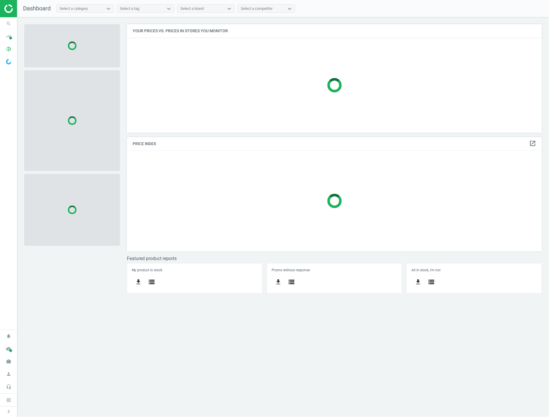
scroll to position [119, 425]
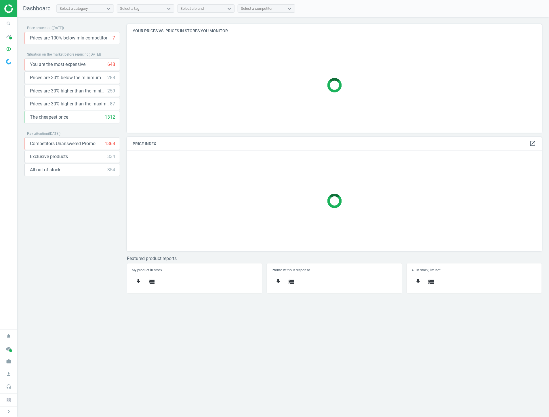
click at [79, 280] on div "Price protection ( [DATE] ) Prices are 100% below min competitor 7 keyboard_arr…" at bounding box center [72, 161] width 96 height 274
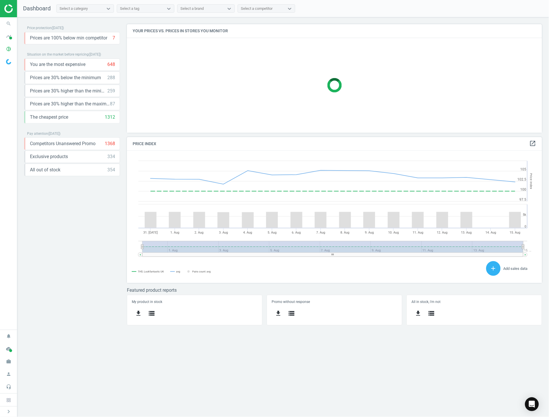
scroll to position [124, 425]
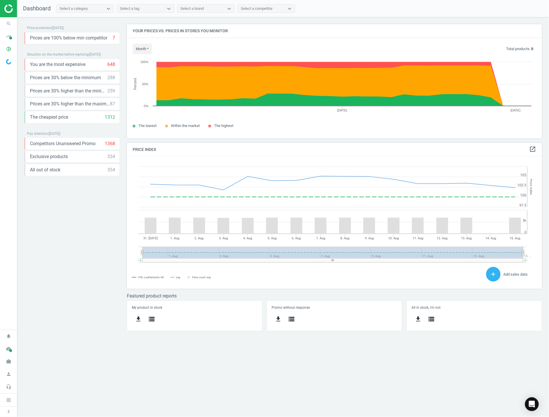
drag, startPoint x: 381, startPoint y: 385, endPoint x: 381, endPoint y: 382, distance: 3.2
click at [381, 385] on div "Price protection ( [DATE] ) Prices are 100% below min competitor 7 keyboard_arr…" at bounding box center [283, 216] width 532 height 399
drag, startPoint x: 51, startPoint y: 219, endPoint x: 45, endPoint y: 225, distance: 9.0
click at [45, 225] on div "Price protection ( [DATE] ) Prices are 100% below min competitor 7 keyboard_arr…" at bounding box center [72, 179] width 96 height 311
click at [61, 224] on div "Price protection ( [DATE] ) Prices are 100% below min competitor 7 keyboard_arr…" at bounding box center [72, 179] width 96 height 311
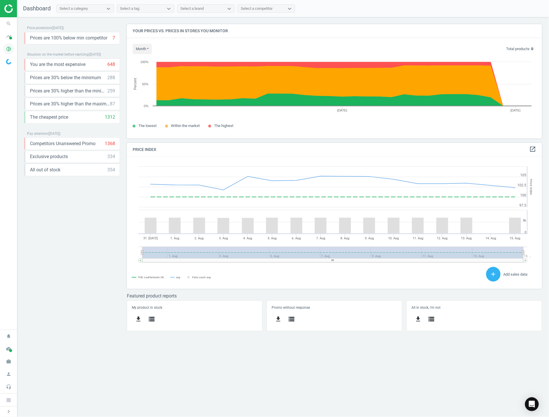
click at [6, 48] on icon "pie_chart_outlined" at bounding box center [8, 48] width 11 height 11
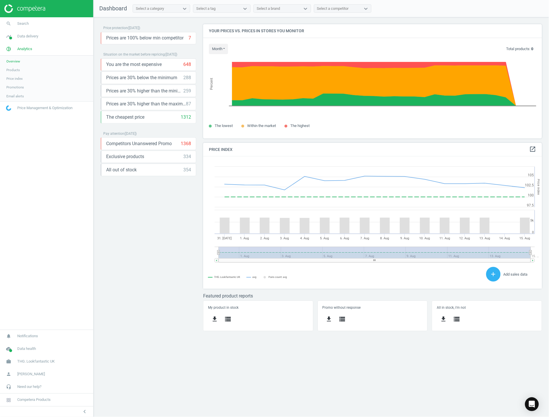
scroll to position [3, 3]
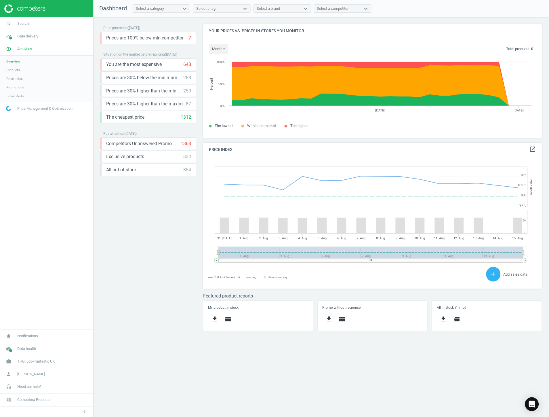
click at [20, 73] on link "Products" at bounding box center [46, 70] width 93 height 9
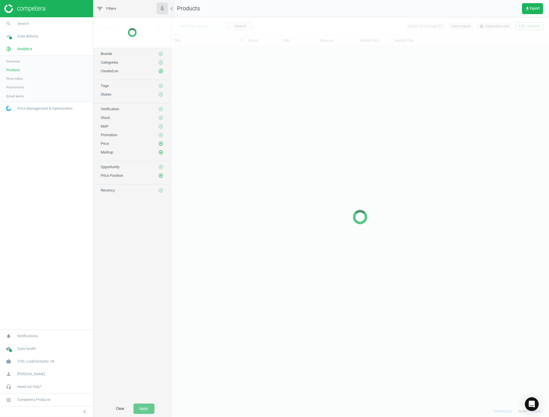
scroll to position [354, 373]
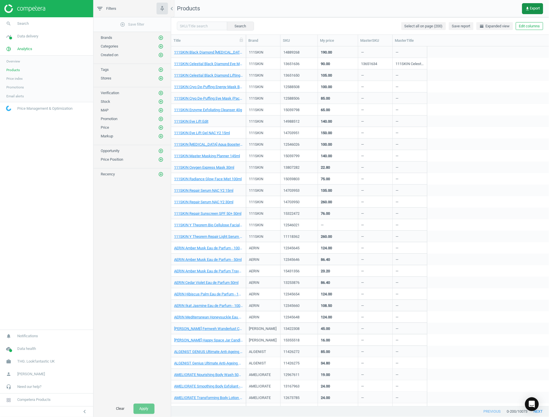
click at [533, 9] on span "get_app Export" at bounding box center [532, 8] width 15 height 5
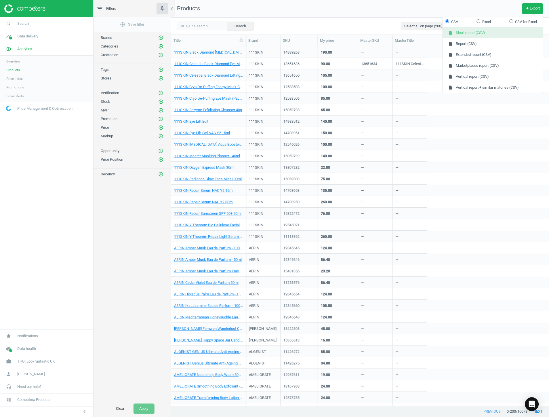
click at [498, 27] on button "insert_drive_file Short report (CSV)" at bounding box center [493, 32] width 100 height 11
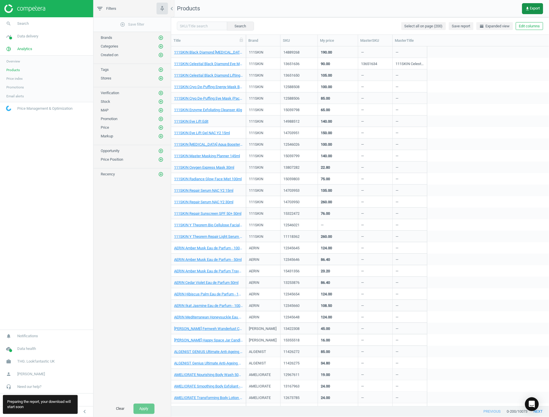
click at [534, 13] on button "get_app Export" at bounding box center [532, 8] width 21 height 11
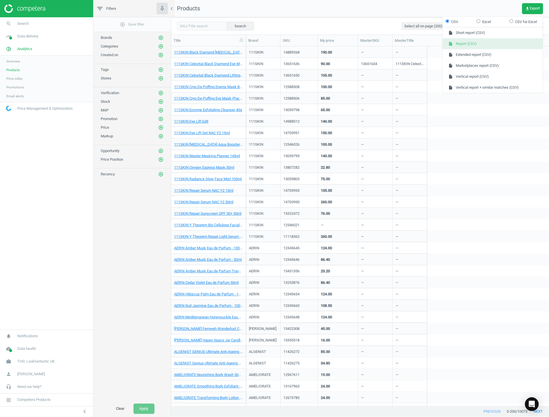
click at [489, 43] on button "insert_drive_file Report (CSV)" at bounding box center [493, 43] width 100 height 11
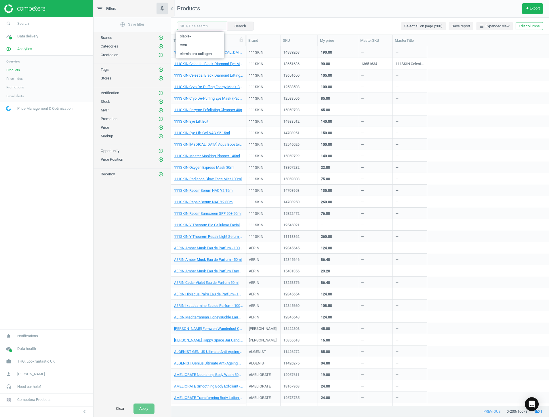
click at [182, 28] on input "text" at bounding box center [202, 26] width 50 height 9
paste input "15059798"
type input "15059798"
click at [229, 27] on button "Search" at bounding box center [240, 26] width 27 height 9
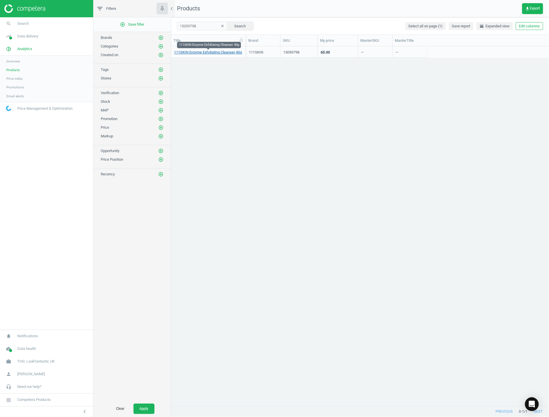
click at [202, 52] on link "111SKIN Enzyme Exfoliating Cleanser 40g" at bounding box center [208, 52] width 68 height 5
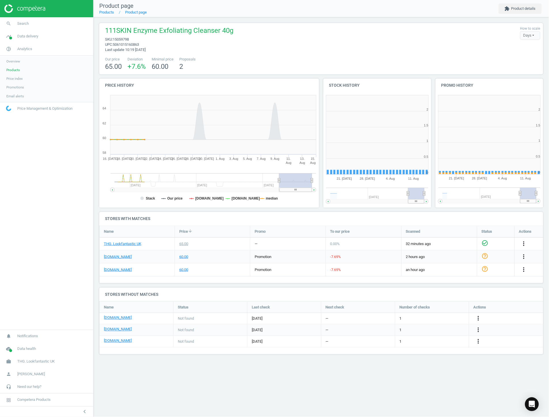
scroll to position [125, 117]
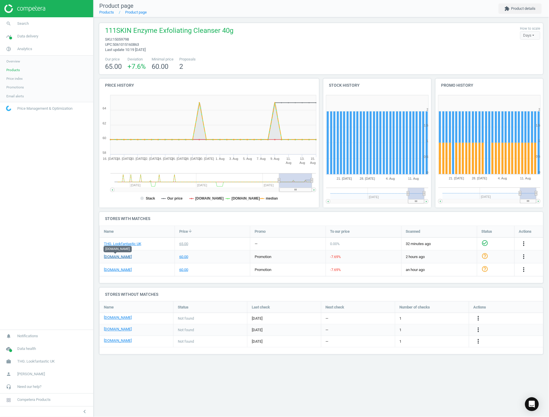
click at [123, 255] on link "[DOMAIN_NAME]" at bounding box center [118, 256] width 28 height 5
click at [130, 242] on link "THG. Lookfantastic UK" at bounding box center [122, 243] width 37 height 5
click at [292, 255] on div "promotion" at bounding box center [287, 256] width 75 height 13
click at [22, 73] on link "Products" at bounding box center [46, 70] width 93 height 9
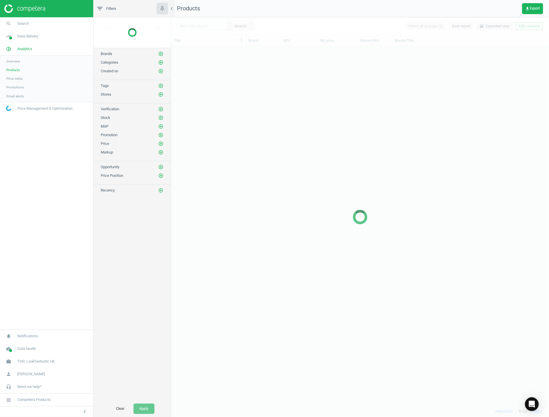
scroll to position [354, 373]
click at [525, 13] on button "get_app Export" at bounding box center [532, 8] width 21 height 11
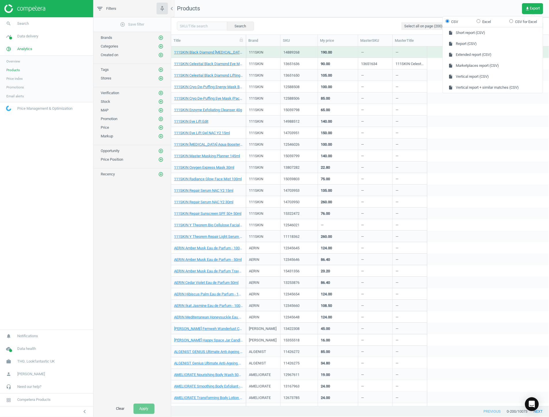
click at [420, 12] on nav "Products get_app Export" at bounding box center [360, 8] width 378 height 17
click at [79, 302] on nav "search Search timeline Data delivery Overview Matches dashboard Matches Rematch…" at bounding box center [46, 173] width 93 height 312
